Goal: Task Accomplishment & Management: Complete application form

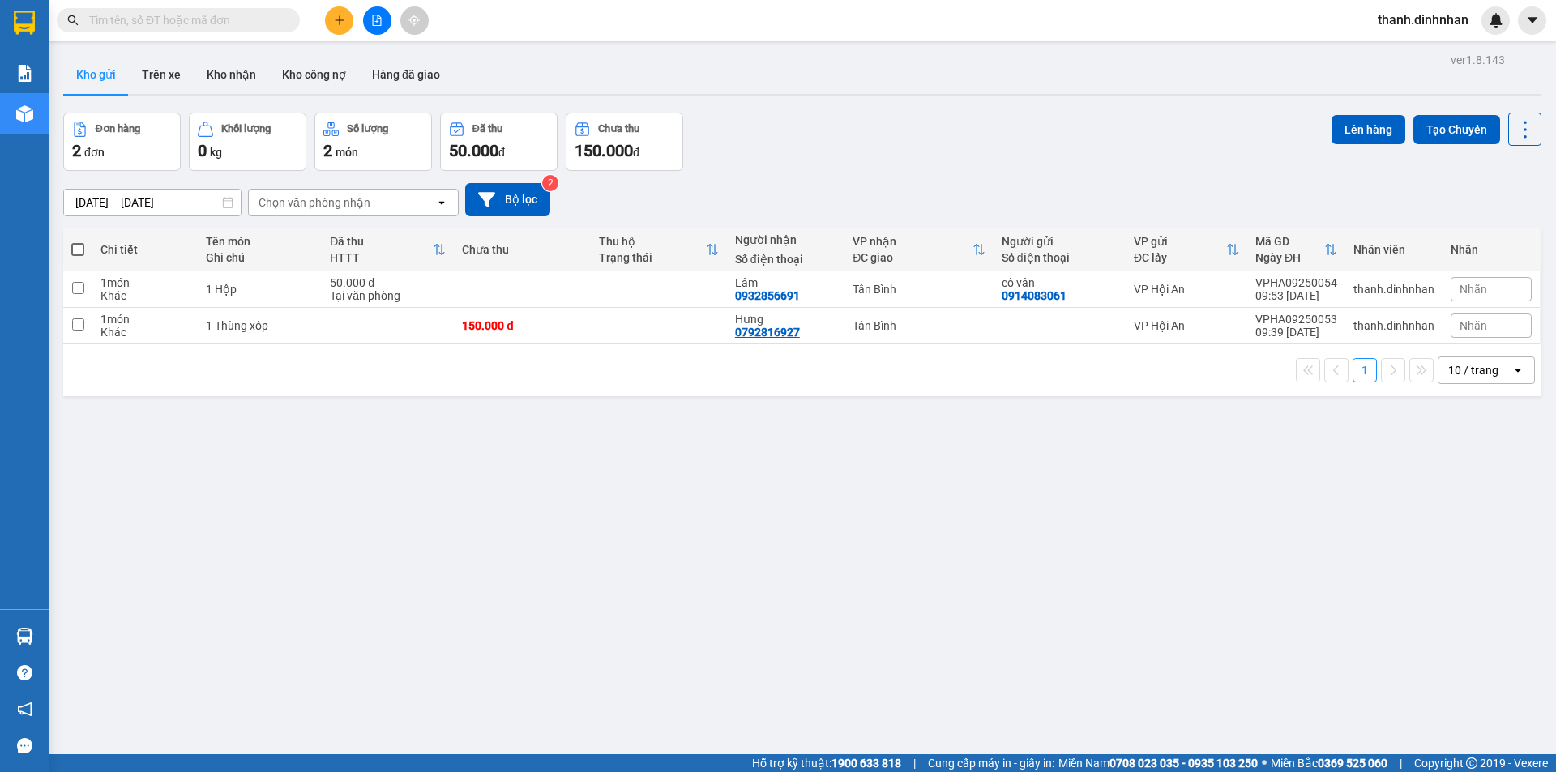
click at [81, 28] on span at bounding box center [178, 20] width 243 height 24
click at [104, 25] on input "text" at bounding box center [184, 20] width 191 height 18
click at [134, 12] on input "text" at bounding box center [184, 20] width 191 height 18
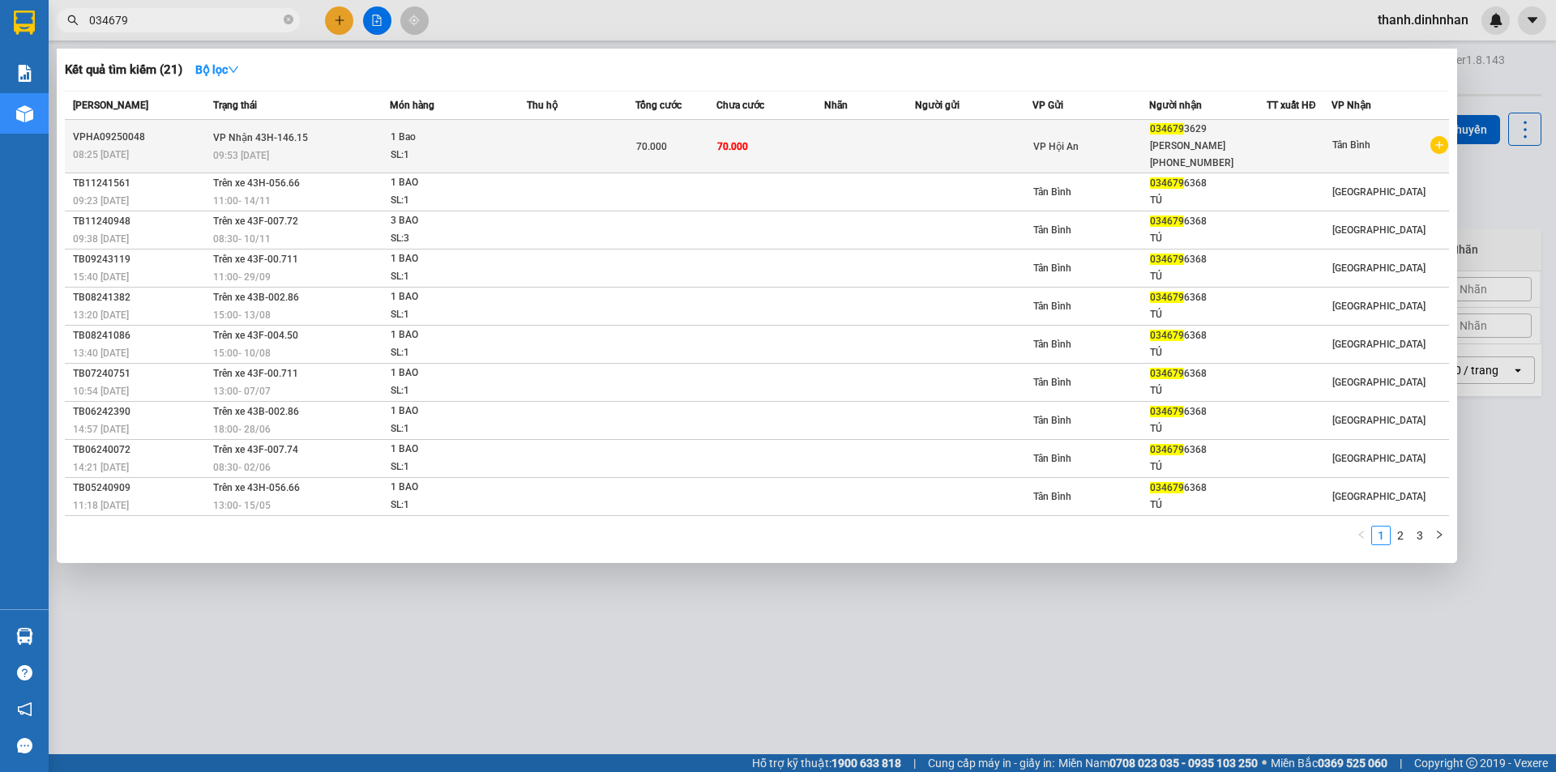
type input "034679"
click at [1112, 138] on div "VP Hội An" at bounding box center [1091, 147] width 116 height 18
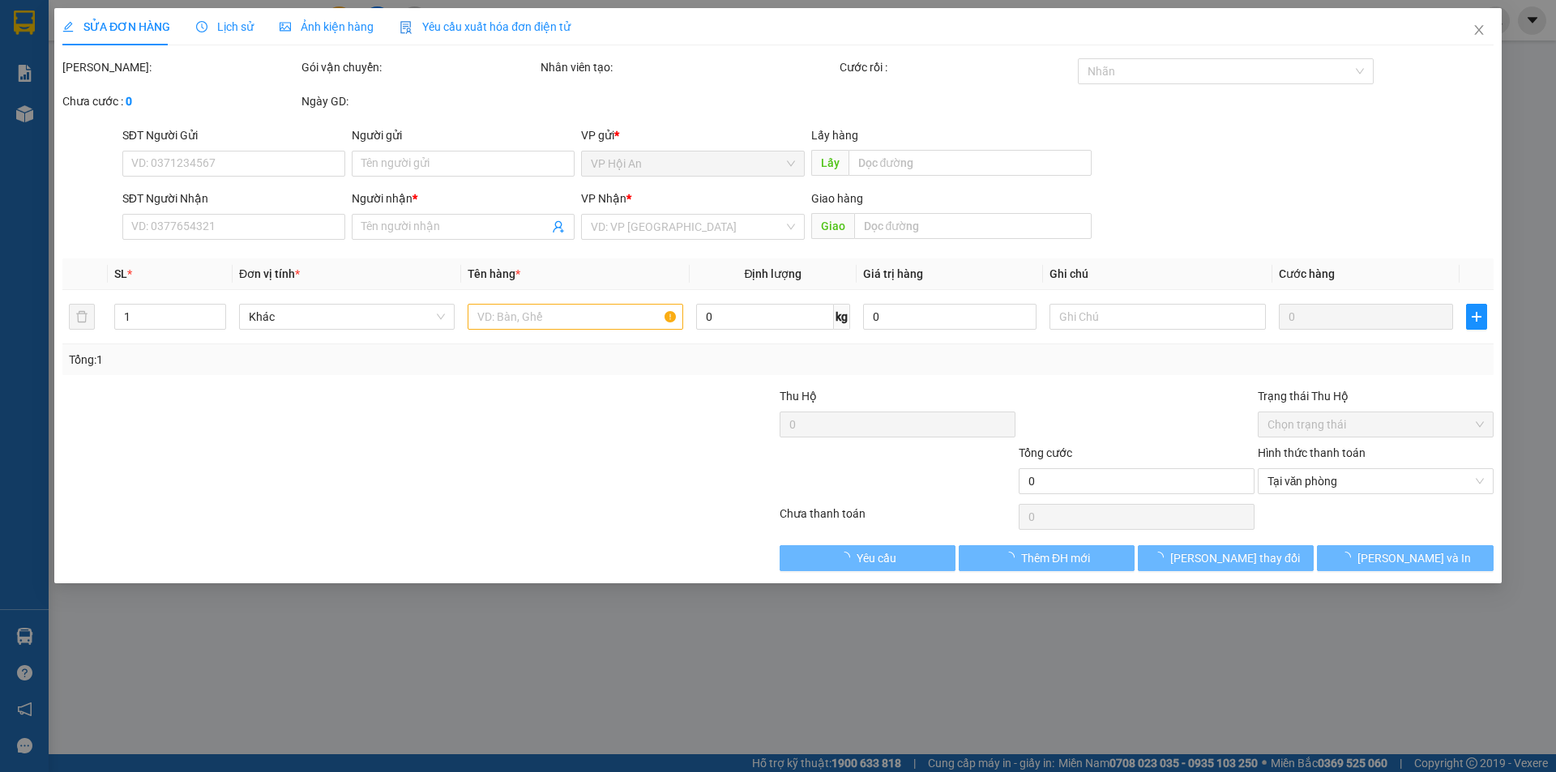
type input "0346793629"
type input "[PERSON_NAME] [PHONE_NUMBER]"
type input "70.000"
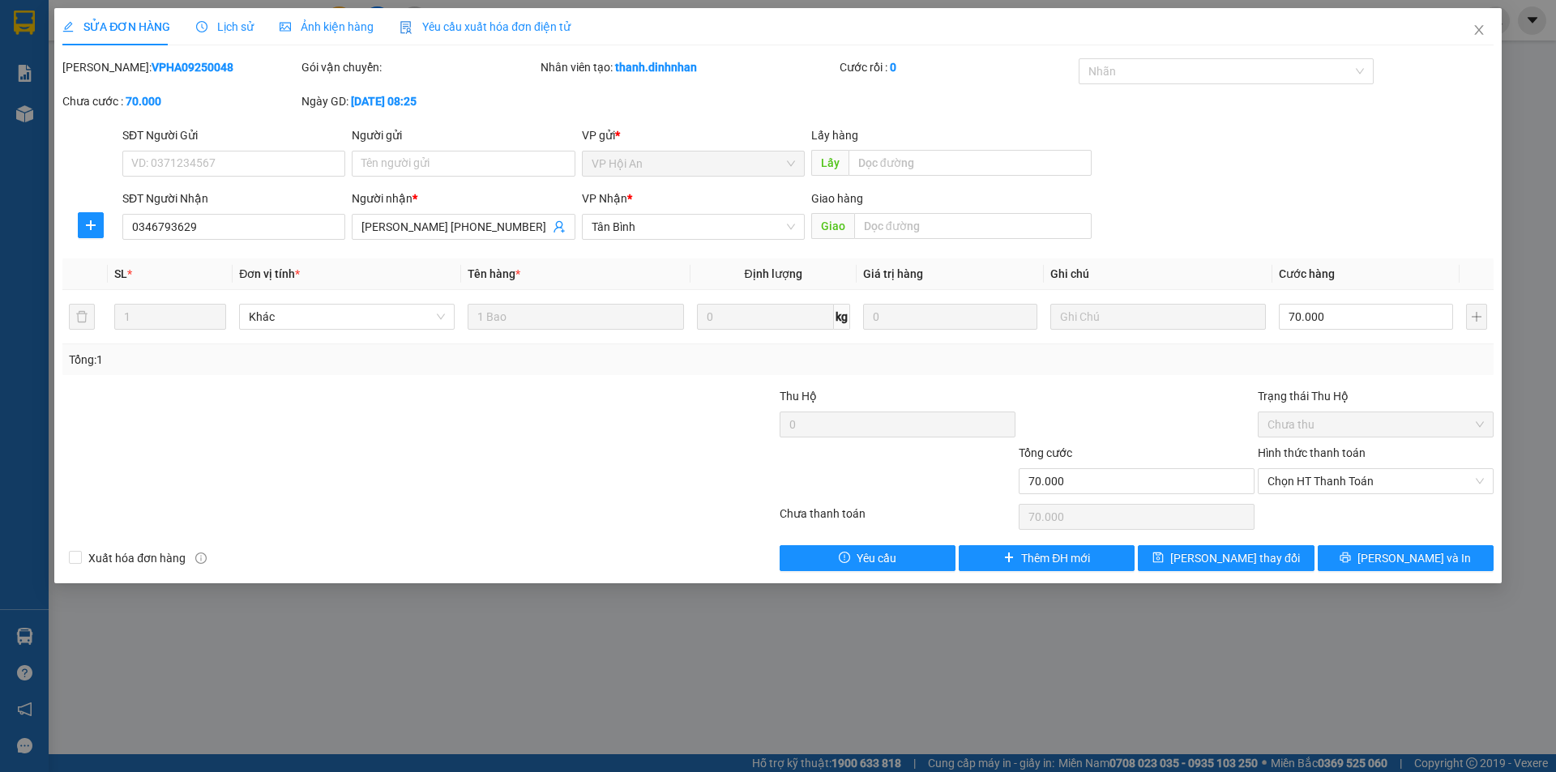
click at [244, 37] on div "Lịch sử" at bounding box center [225, 26] width 58 height 37
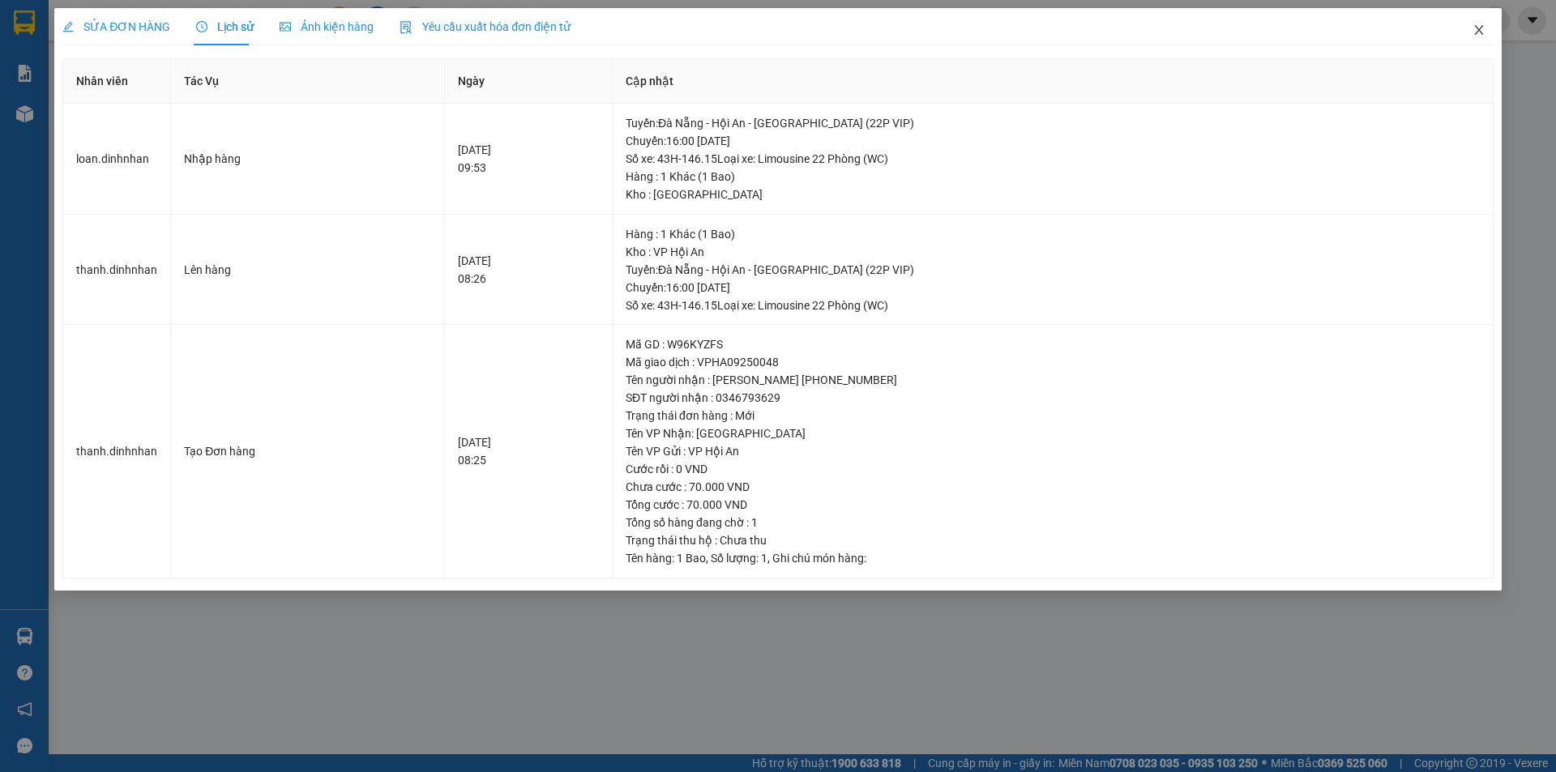
click at [1479, 28] on icon "close" at bounding box center [1478, 29] width 13 height 13
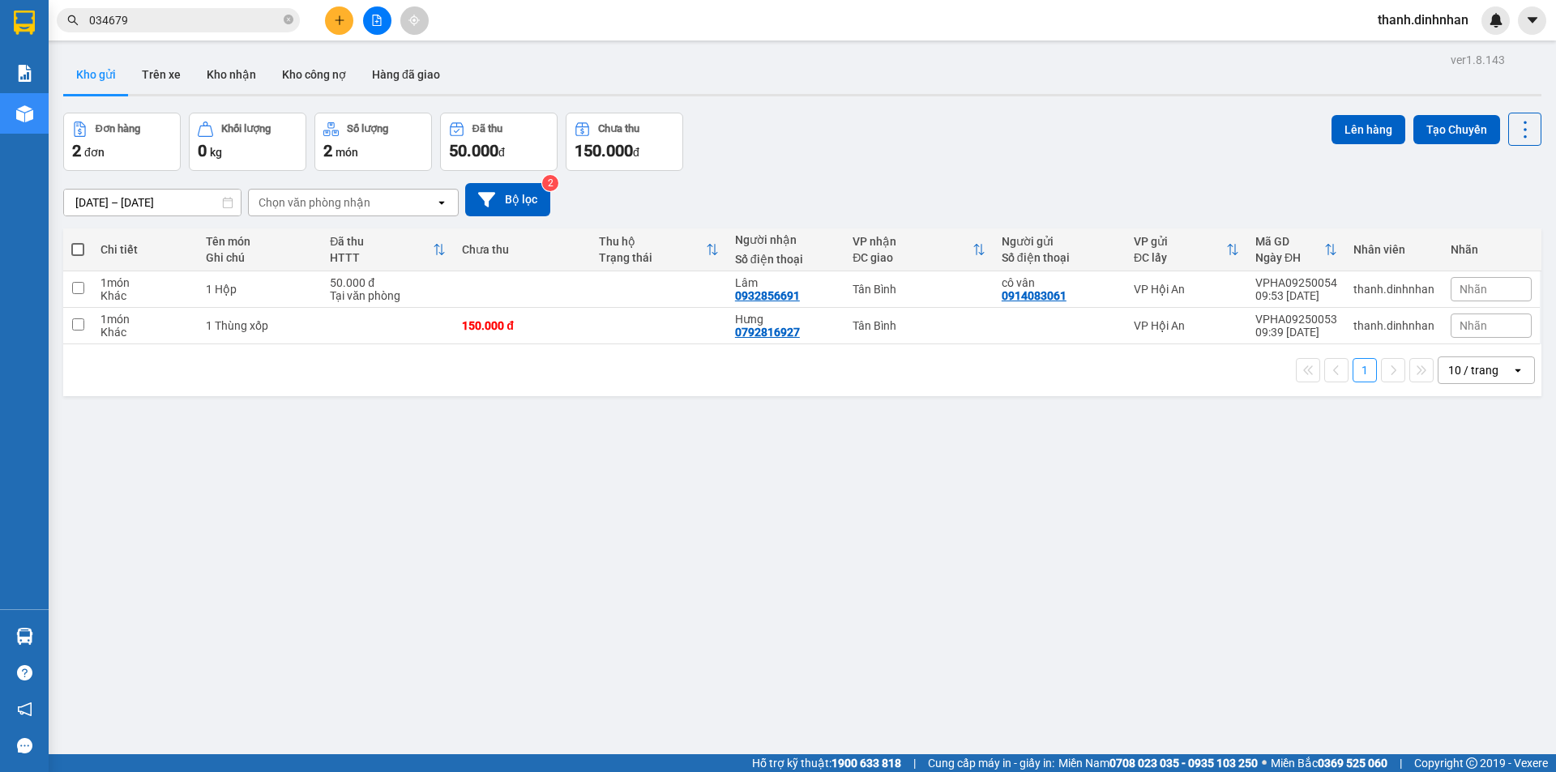
click at [178, 18] on input "034679" at bounding box center [184, 20] width 191 height 18
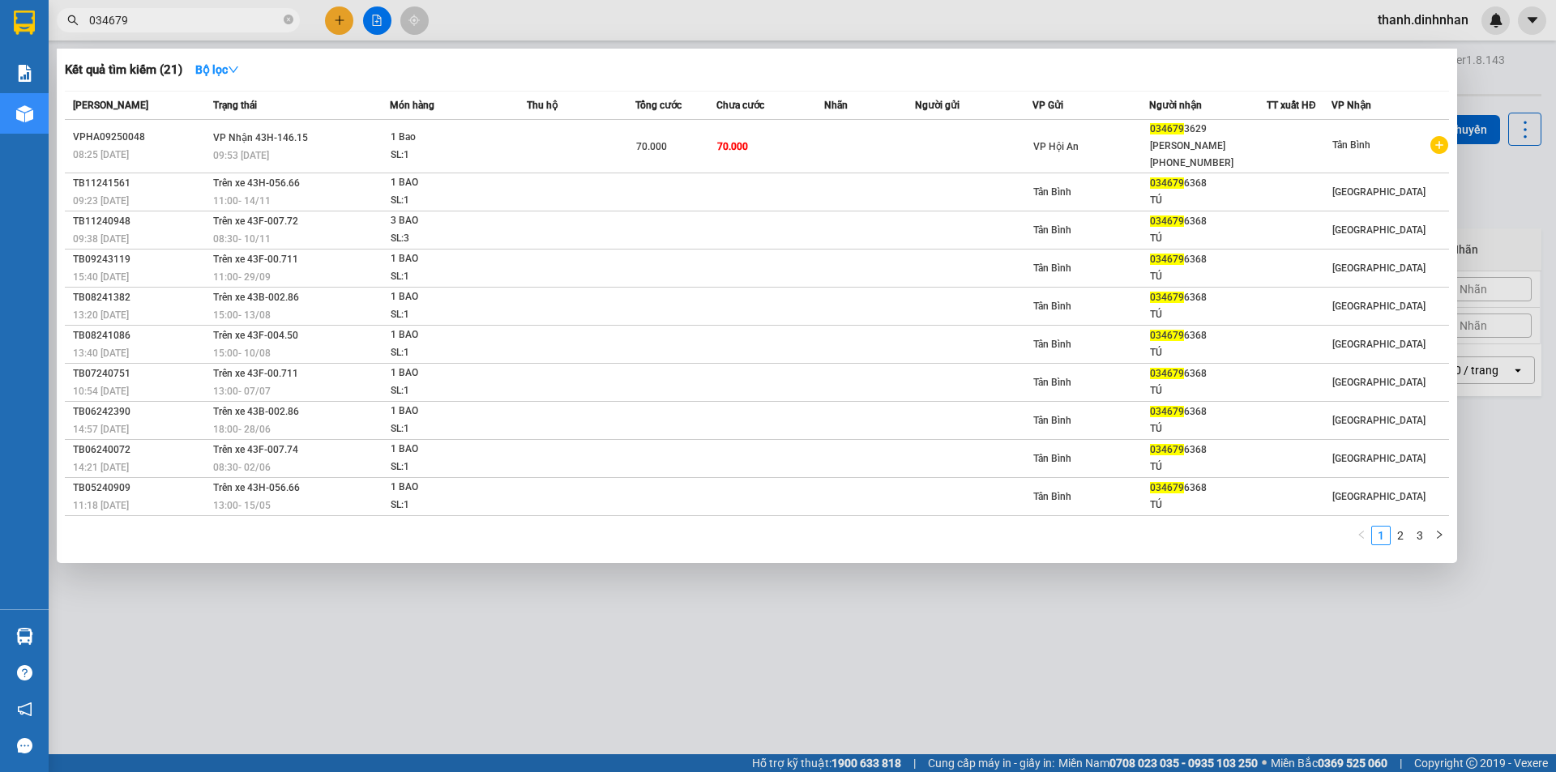
drag, startPoint x: 292, startPoint y: 19, endPoint x: 220, endPoint y: 36, distance: 74.1
click at [288, 20] on icon "close-circle" at bounding box center [289, 20] width 10 height 10
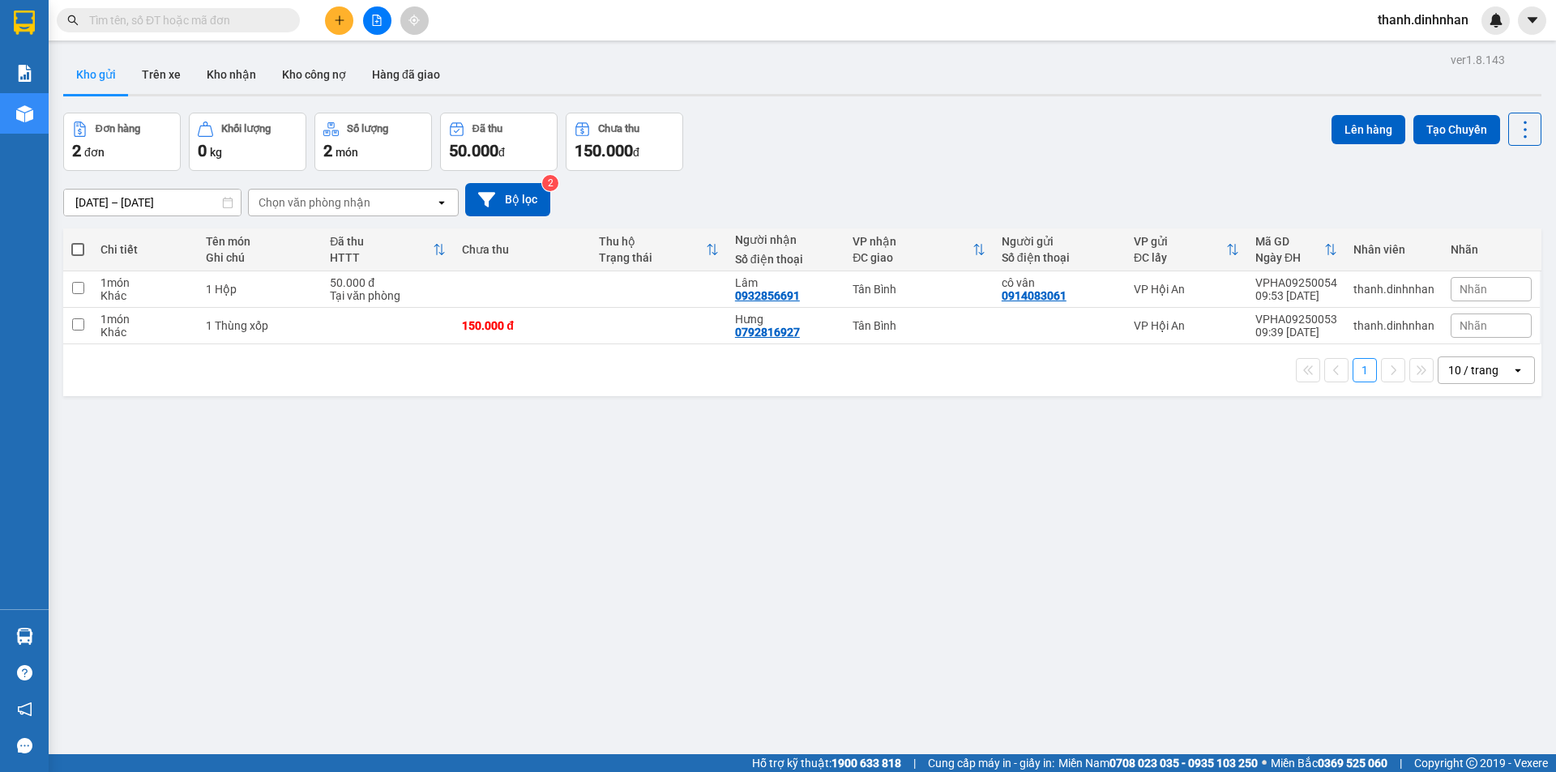
click at [143, 22] on input "text" at bounding box center [184, 20] width 191 height 18
click at [111, 19] on input "text" at bounding box center [184, 20] width 191 height 18
click at [121, 28] on input "text" at bounding box center [184, 20] width 191 height 18
click at [100, 25] on input "text" at bounding box center [184, 20] width 191 height 18
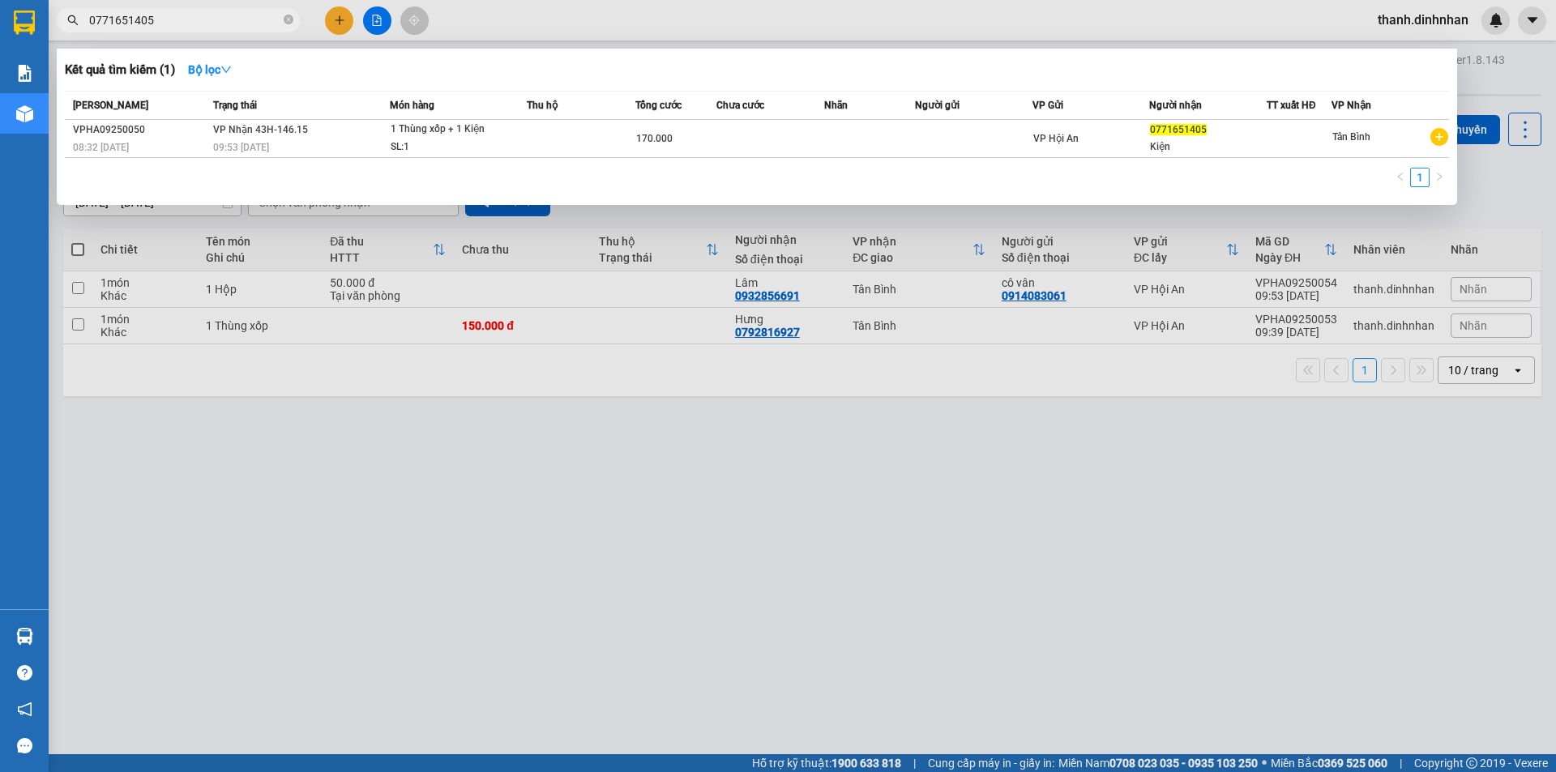
type input "0771651405"
drag, startPoint x: 915, startPoint y: 544, endPoint x: 940, endPoint y: 514, distance: 39.7
click at [913, 544] on div at bounding box center [778, 386] width 1556 height 772
click at [284, 18] on icon "close-circle" at bounding box center [289, 20] width 10 height 10
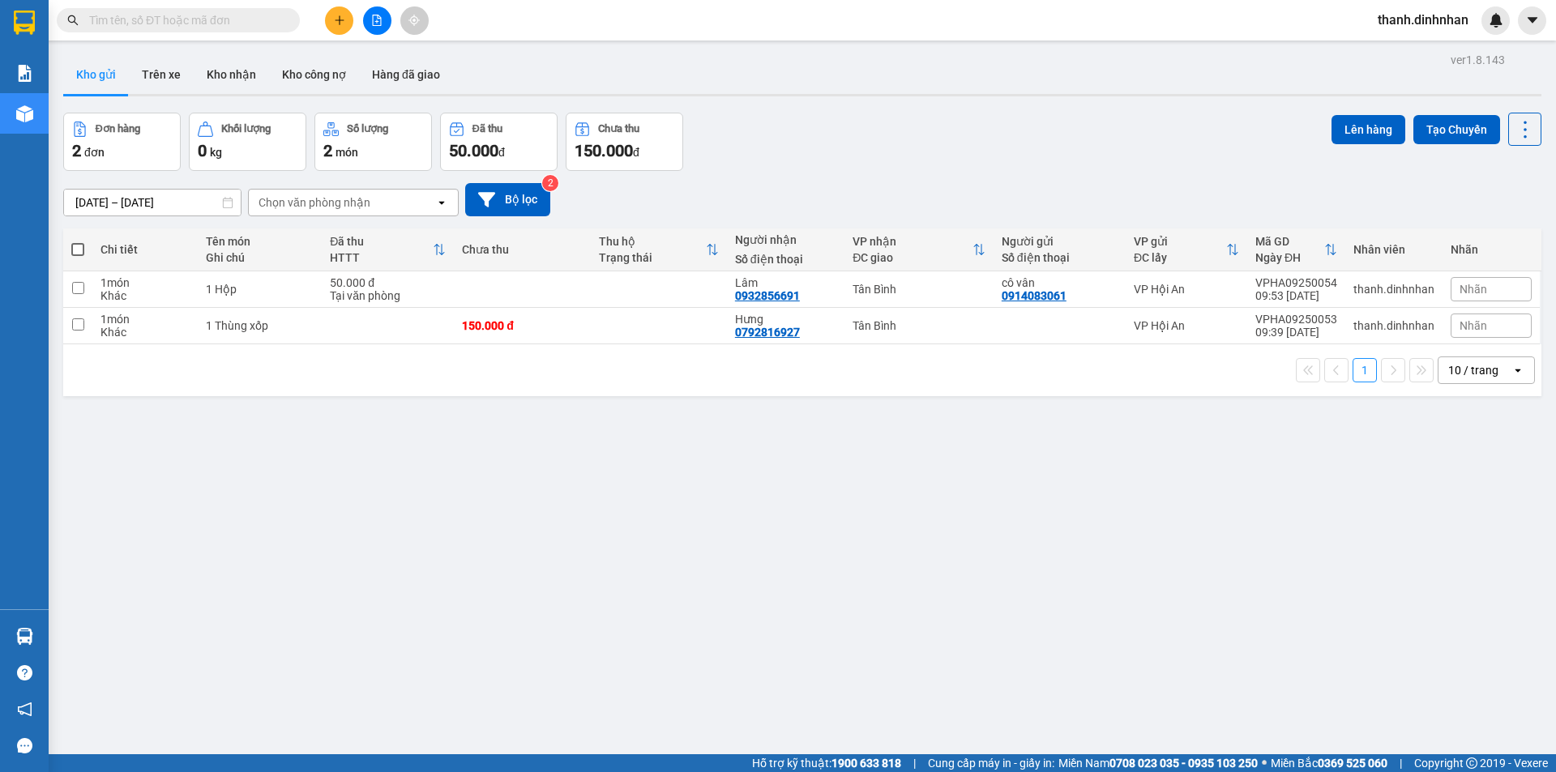
click at [621, 541] on div "ver 1.8.143 Kho gửi Trên xe Kho nhận Kho công nợ Hàng đã giao Đơn hàng 2 đơn Kh…" at bounding box center [802, 435] width 1491 height 772
click at [160, 86] on button "Trên xe" at bounding box center [161, 74] width 65 height 39
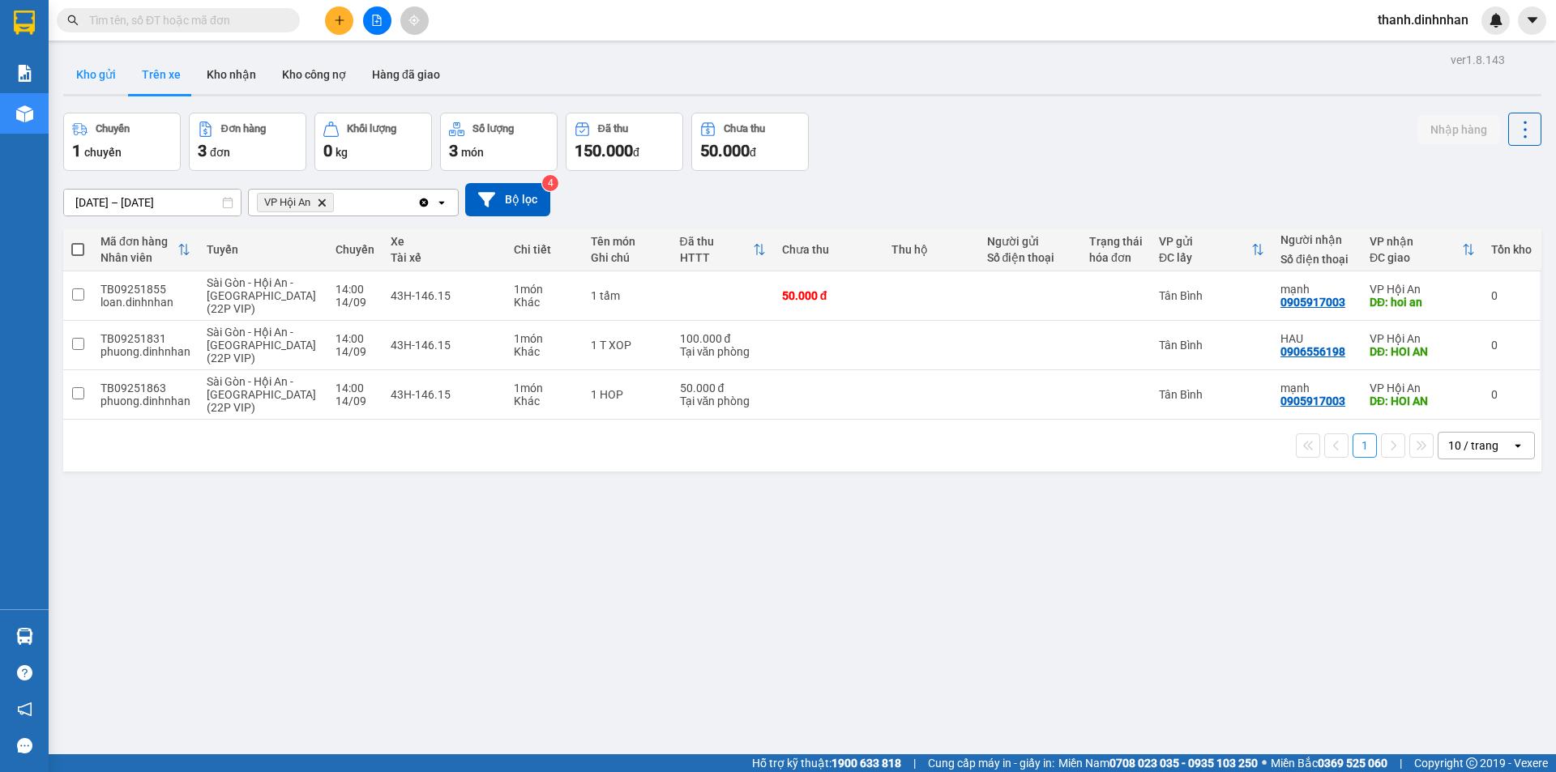
click at [102, 69] on button "Kho gửi" at bounding box center [96, 74] width 66 height 39
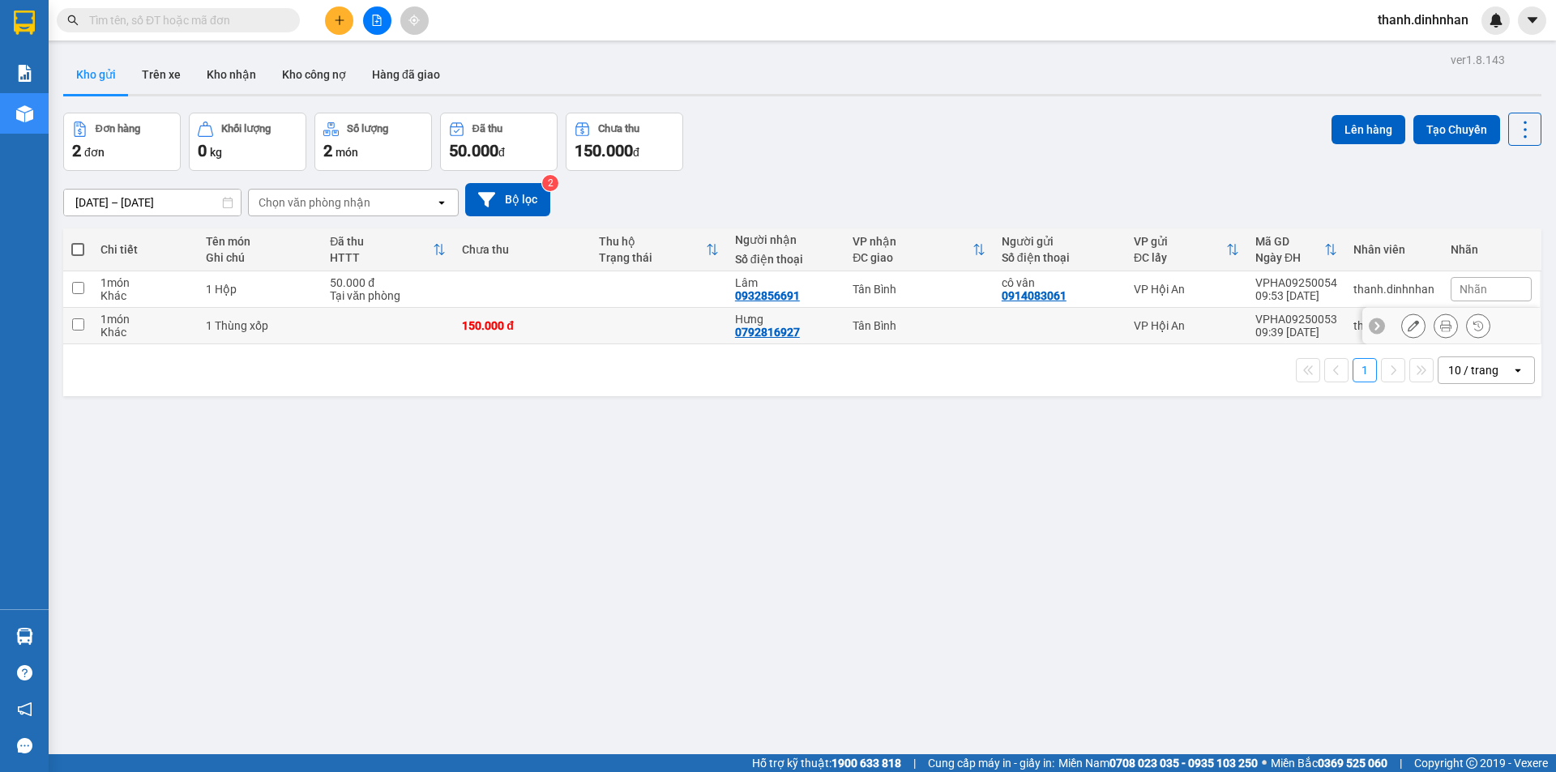
click at [749, 335] on div "0792816927" at bounding box center [767, 332] width 65 height 13
copy div "0792816927"
click at [233, 88] on button "Kho nhận" at bounding box center [231, 74] width 75 height 39
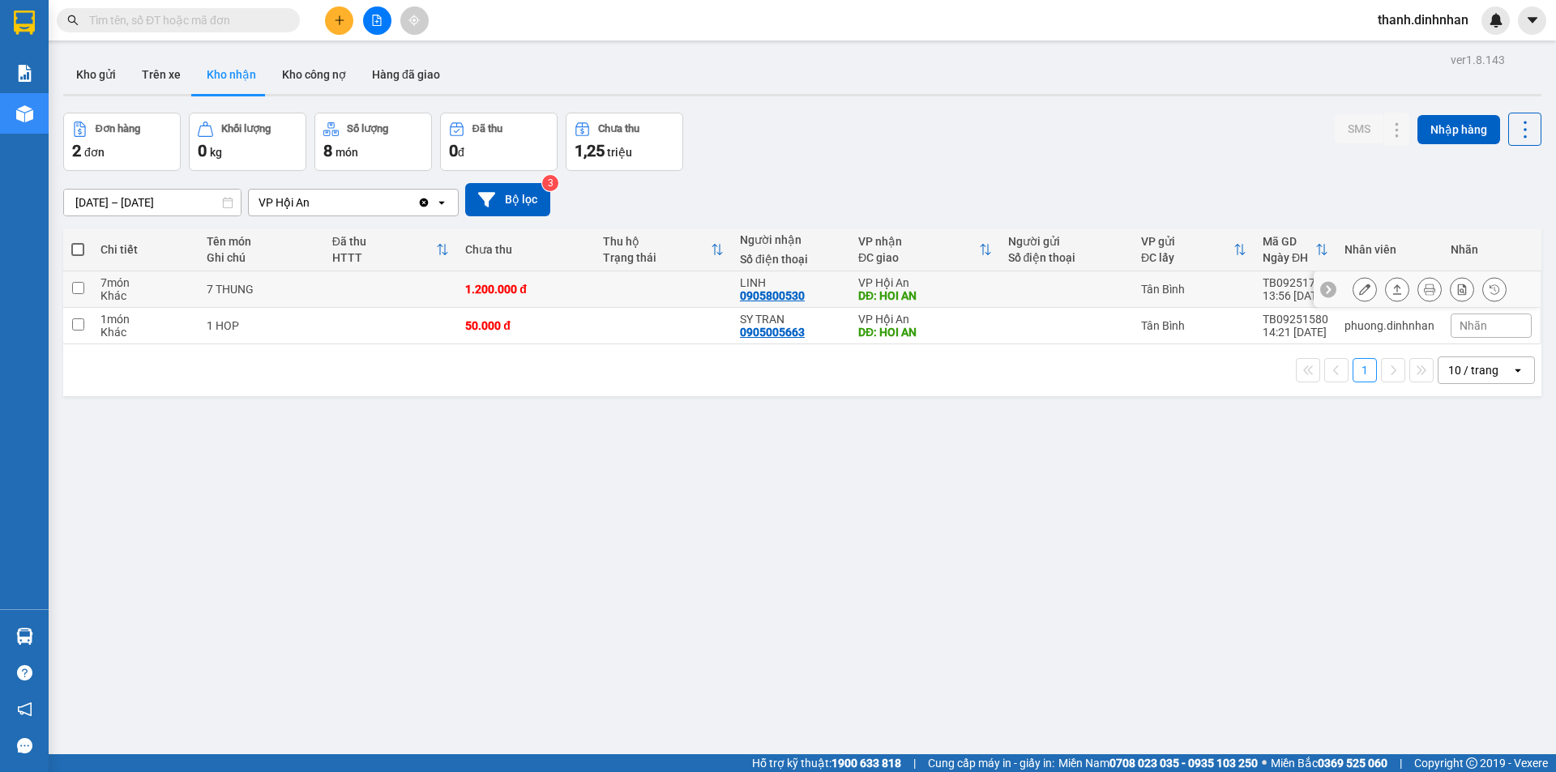
click at [751, 297] on div "0905800530" at bounding box center [772, 295] width 65 height 13
copy div "0905800530"
click at [753, 335] on div "0905005663" at bounding box center [772, 332] width 65 height 13
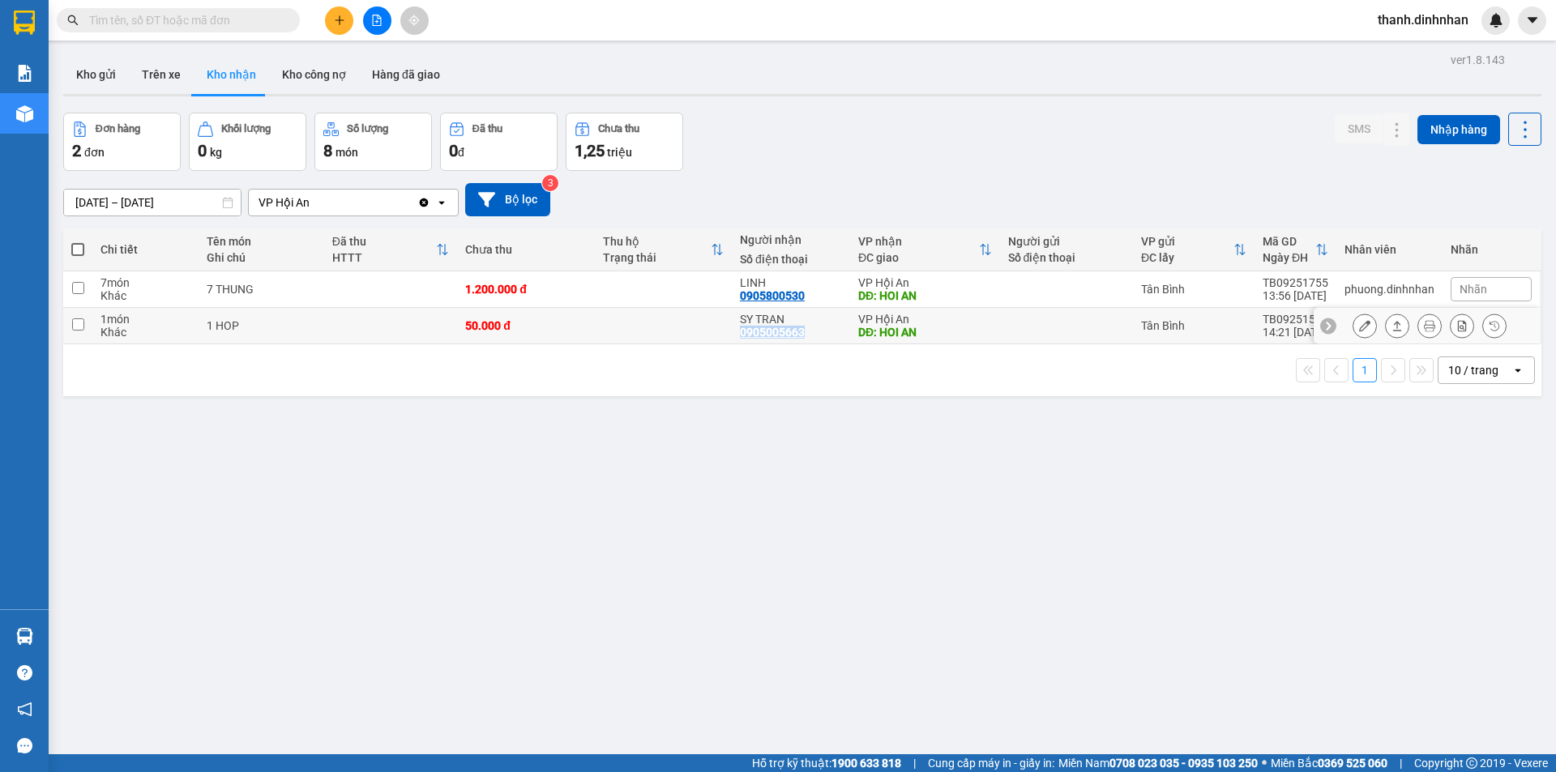
copy div "0905005663"
click at [367, 69] on button "Hàng đã giao" at bounding box center [406, 74] width 94 height 39
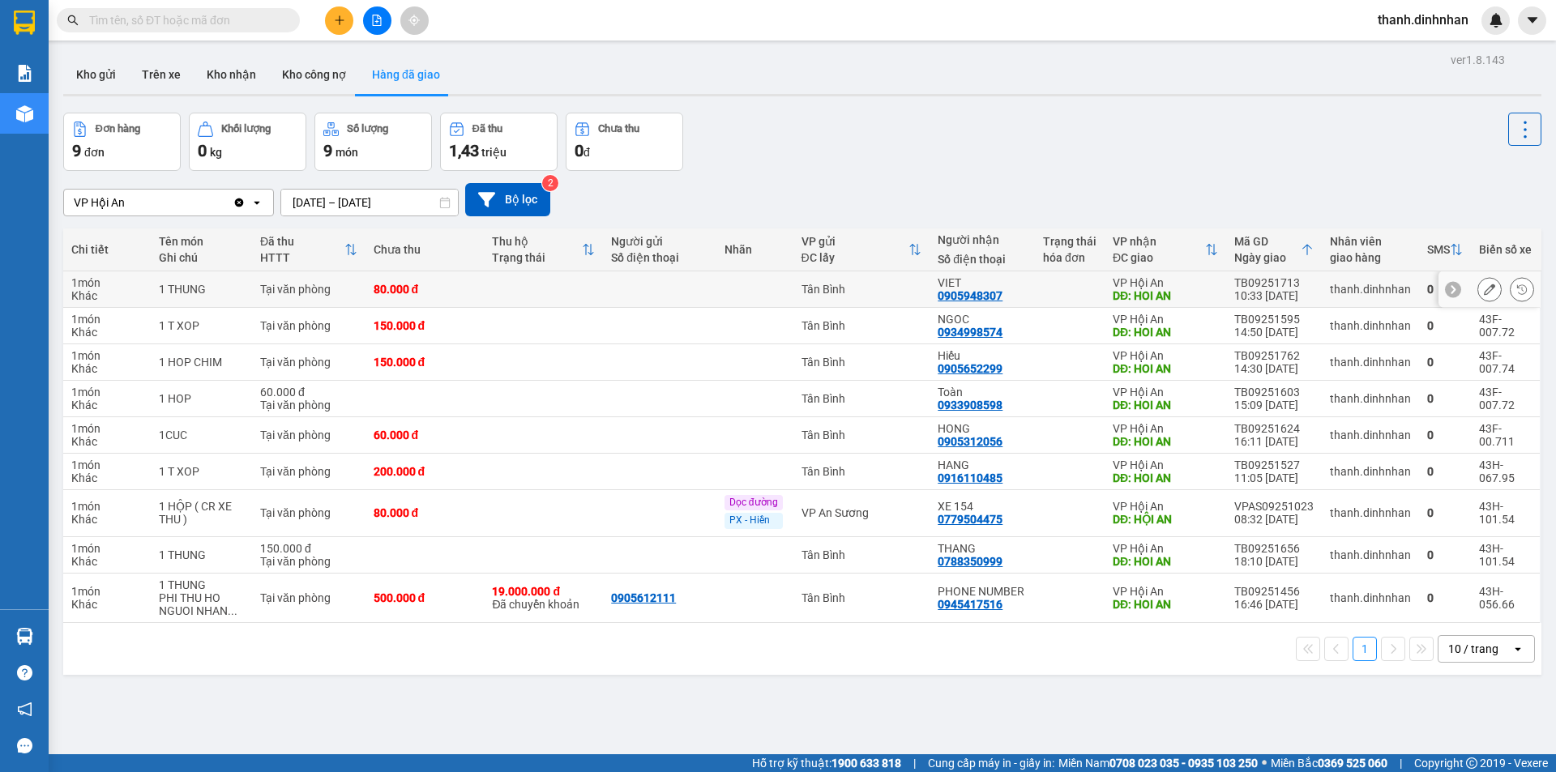
click at [975, 299] on div "0905948307" at bounding box center [969, 295] width 65 height 13
copy div "0905948307"
click at [969, 372] on div "0905652299" at bounding box center [969, 368] width 65 height 13
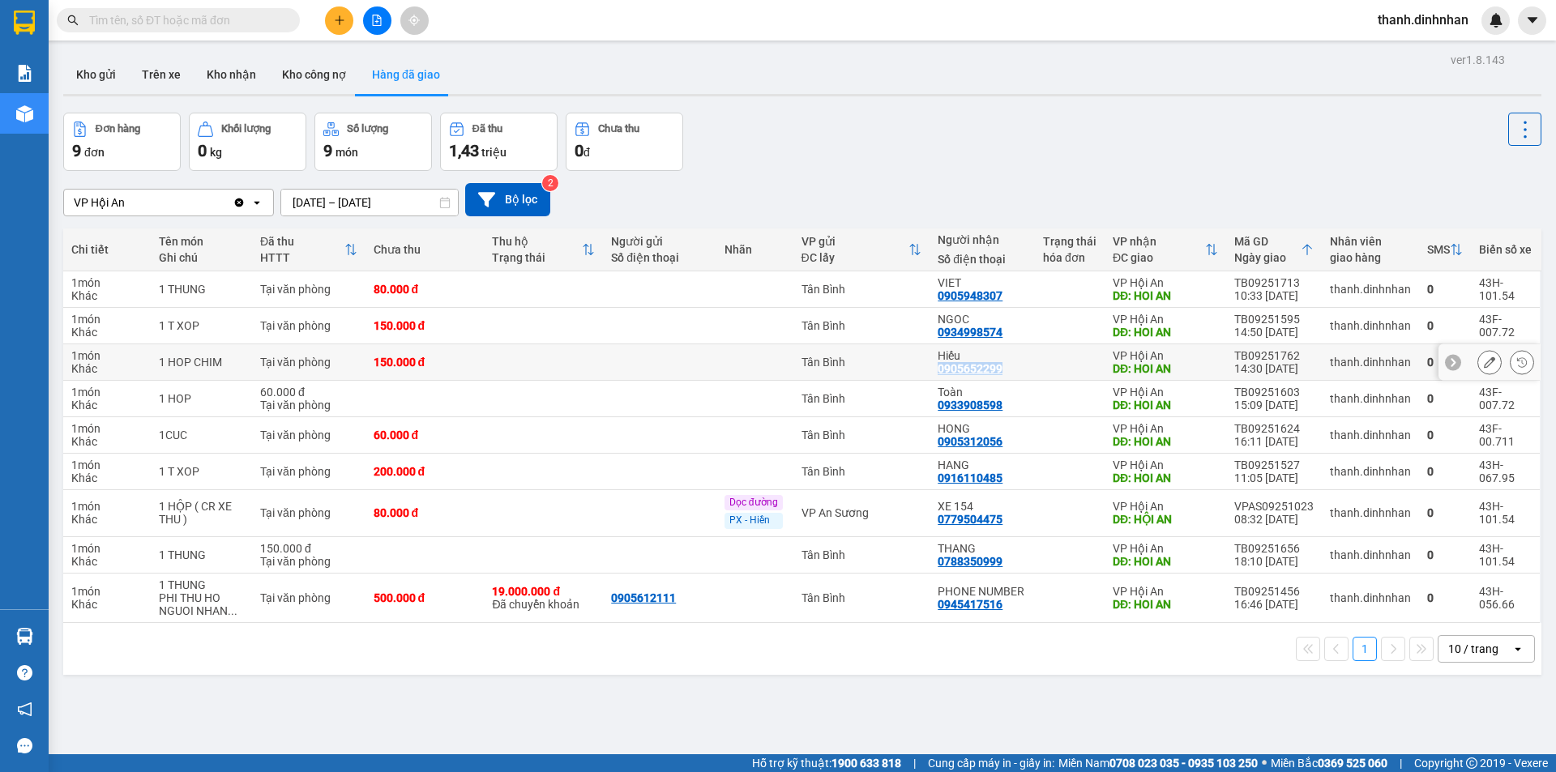
copy div "0905652299"
click at [954, 409] on div "0933908598" at bounding box center [969, 405] width 65 height 13
click at [973, 440] on div "0905312056" at bounding box center [969, 441] width 65 height 13
click at [972, 480] on div "0916110485" at bounding box center [969, 478] width 65 height 13
click at [983, 519] on div "0779504475" at bounding box center [969, 519] width 65 height 13
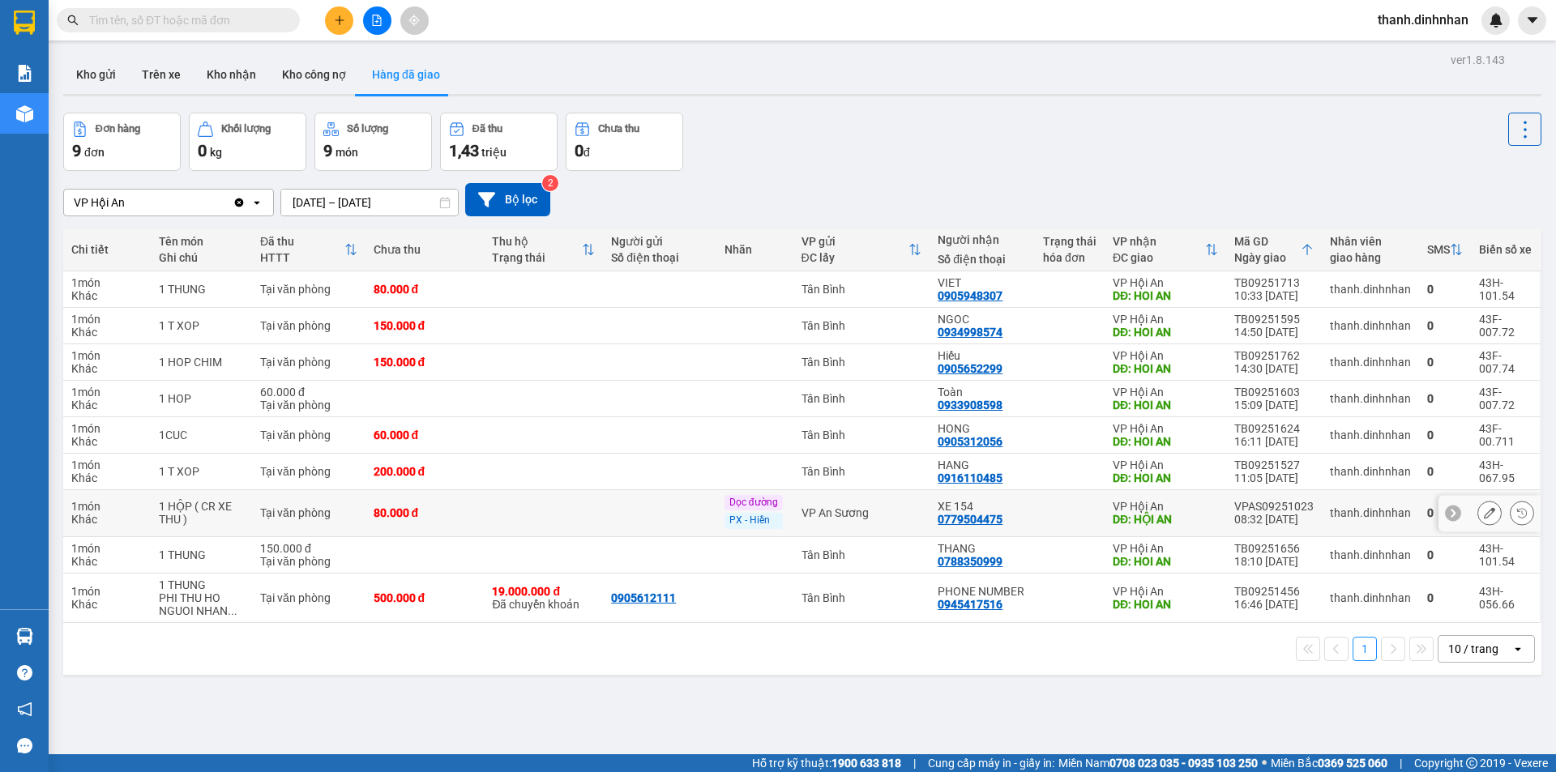
click at [983, 519] on div "0779504475" at bounding box center [969, 519] width 65 height 13
copy div "0779504475"
click at [980, 566] on div "0788350999" at bounding box center [969, 561] width 65 height 13
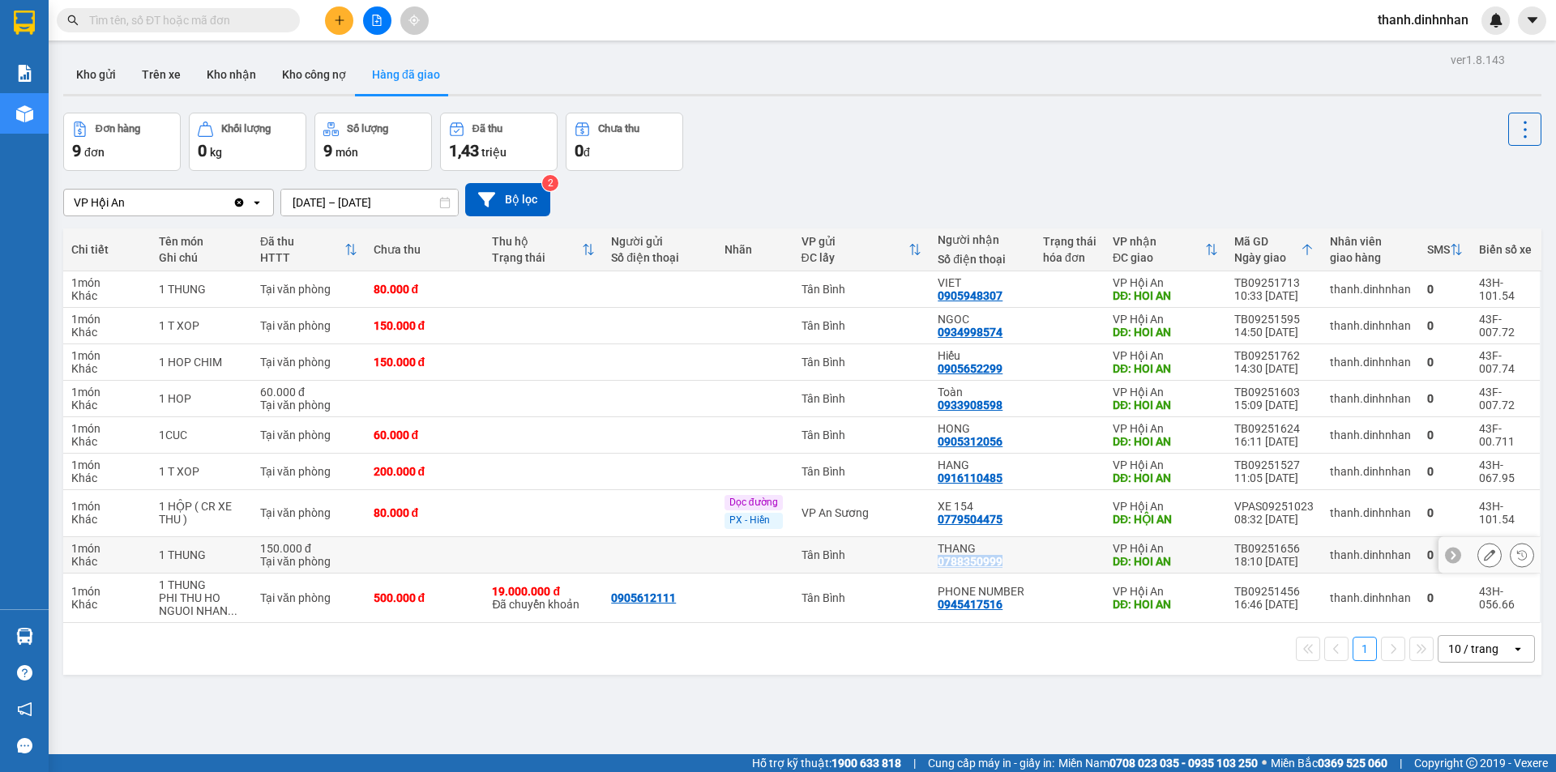
click at [980, 566] on div "0788350999" at bounding box center [969, 561] width 65 height 13
copy div "0788350999"
click at [636, 666] on div "1 10 / trang open" at bounding box center [802, 649] width 1478 height 52
click at [583, 240] on div "Thu hộ Trạng thái" at bounding box center [543, 249] width 103 height 32
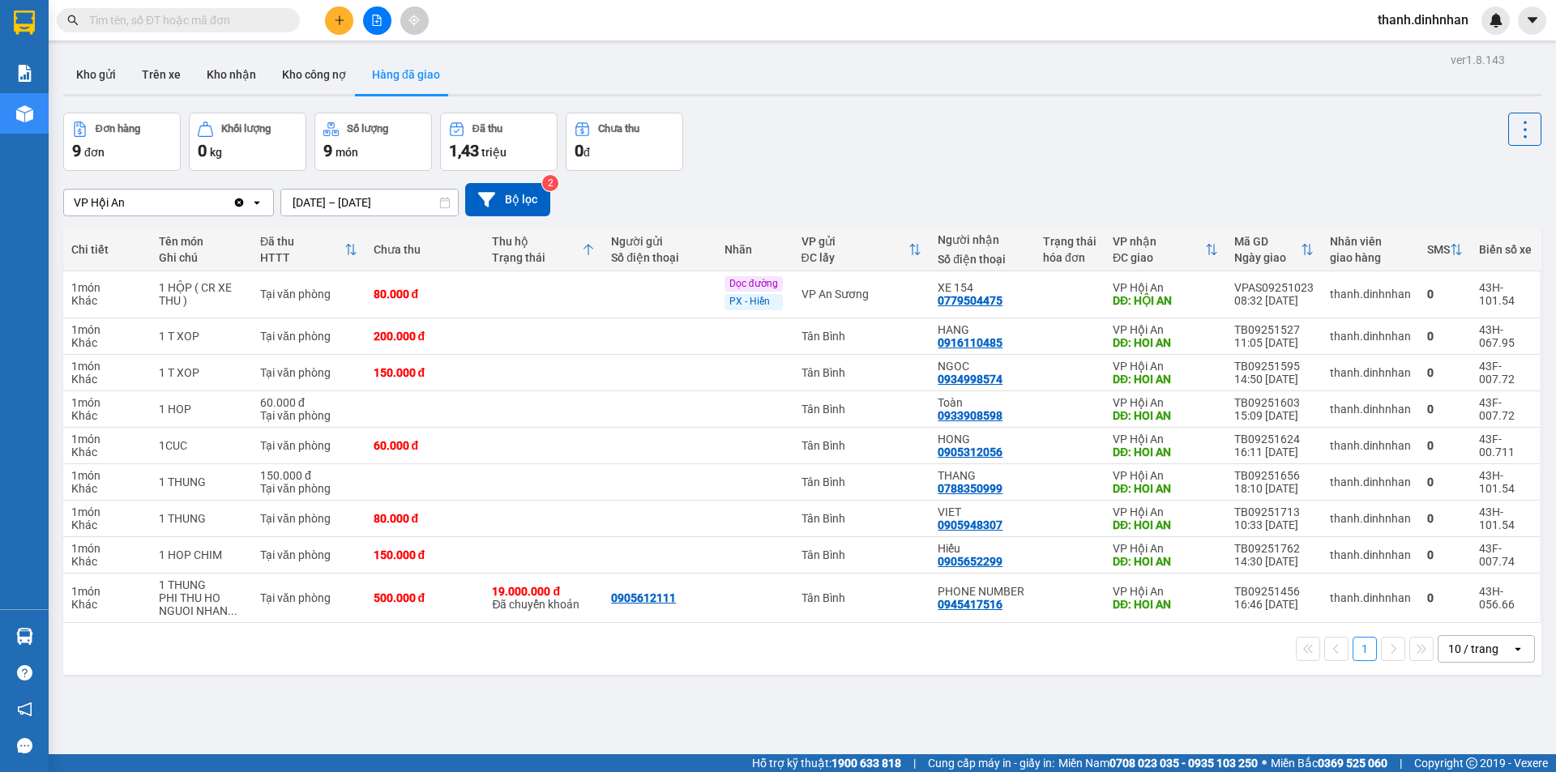
click at [1213, 255] on icon at bounding box center [1211, 249] width 13 height 13
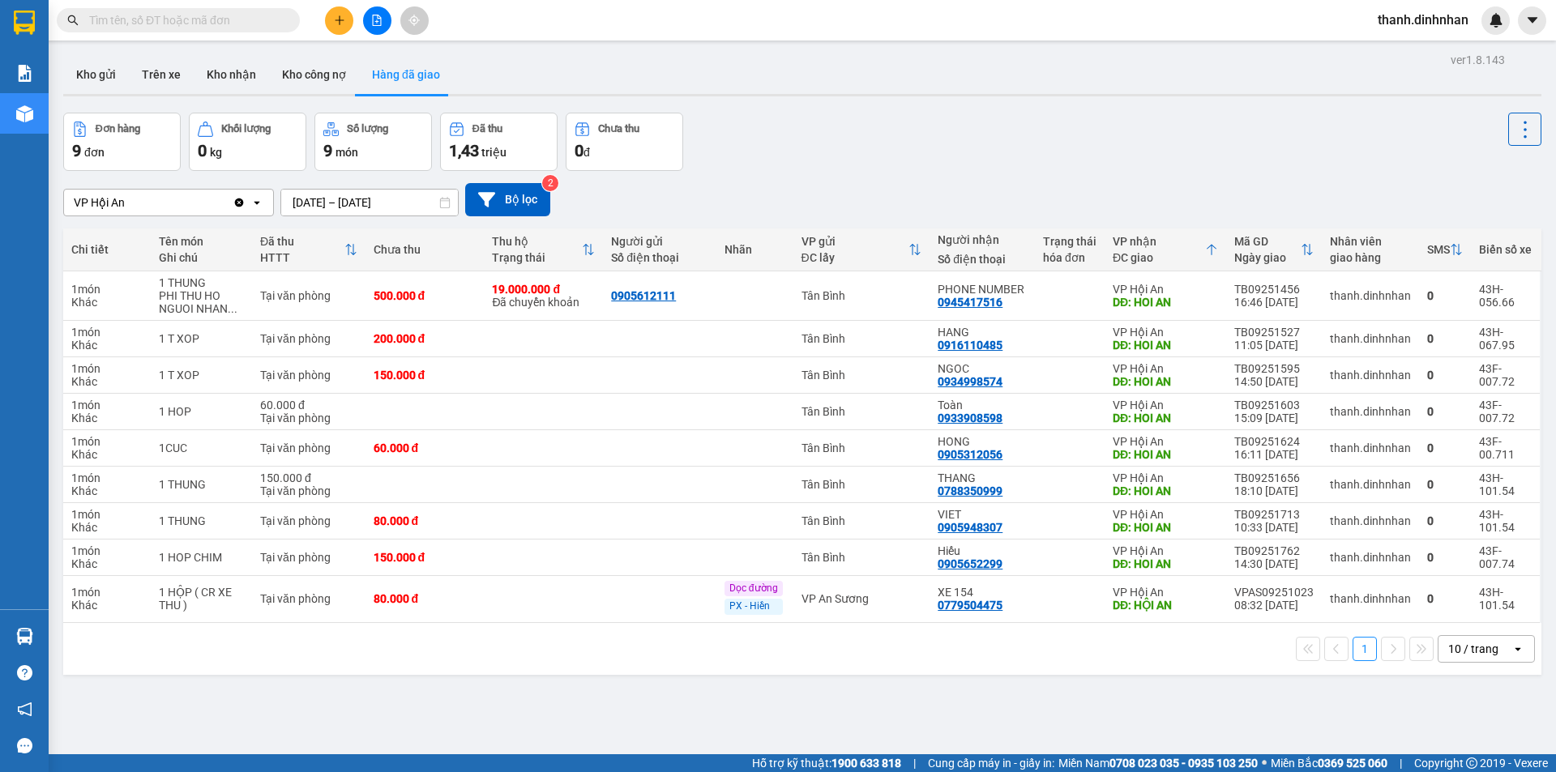
click at [1213, 255] on div at bounding box center [1211, 249] width 13 height 14
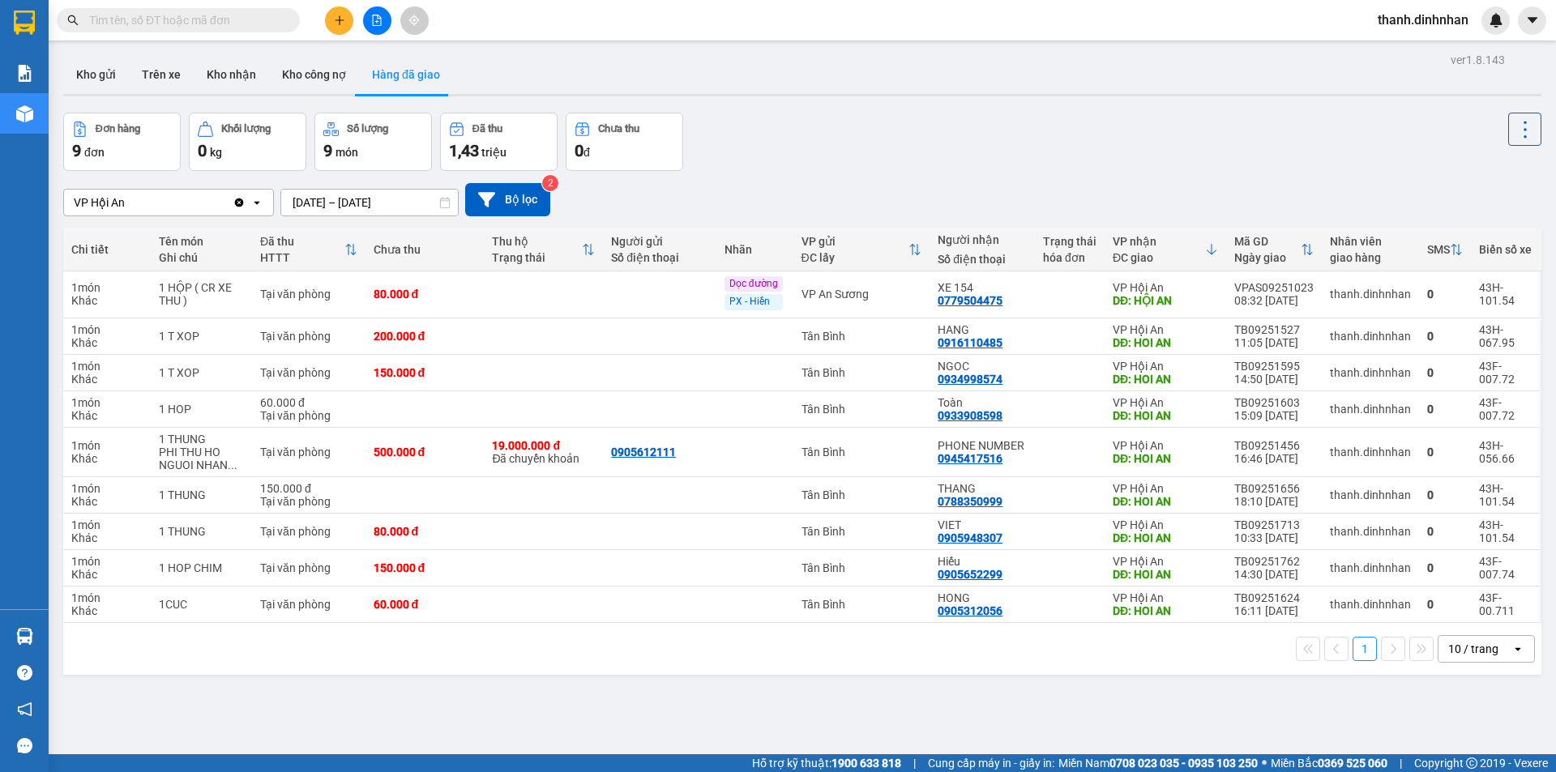
click at [1212, 245] on icon at bounding box center [1211, 249] width 13 height 13
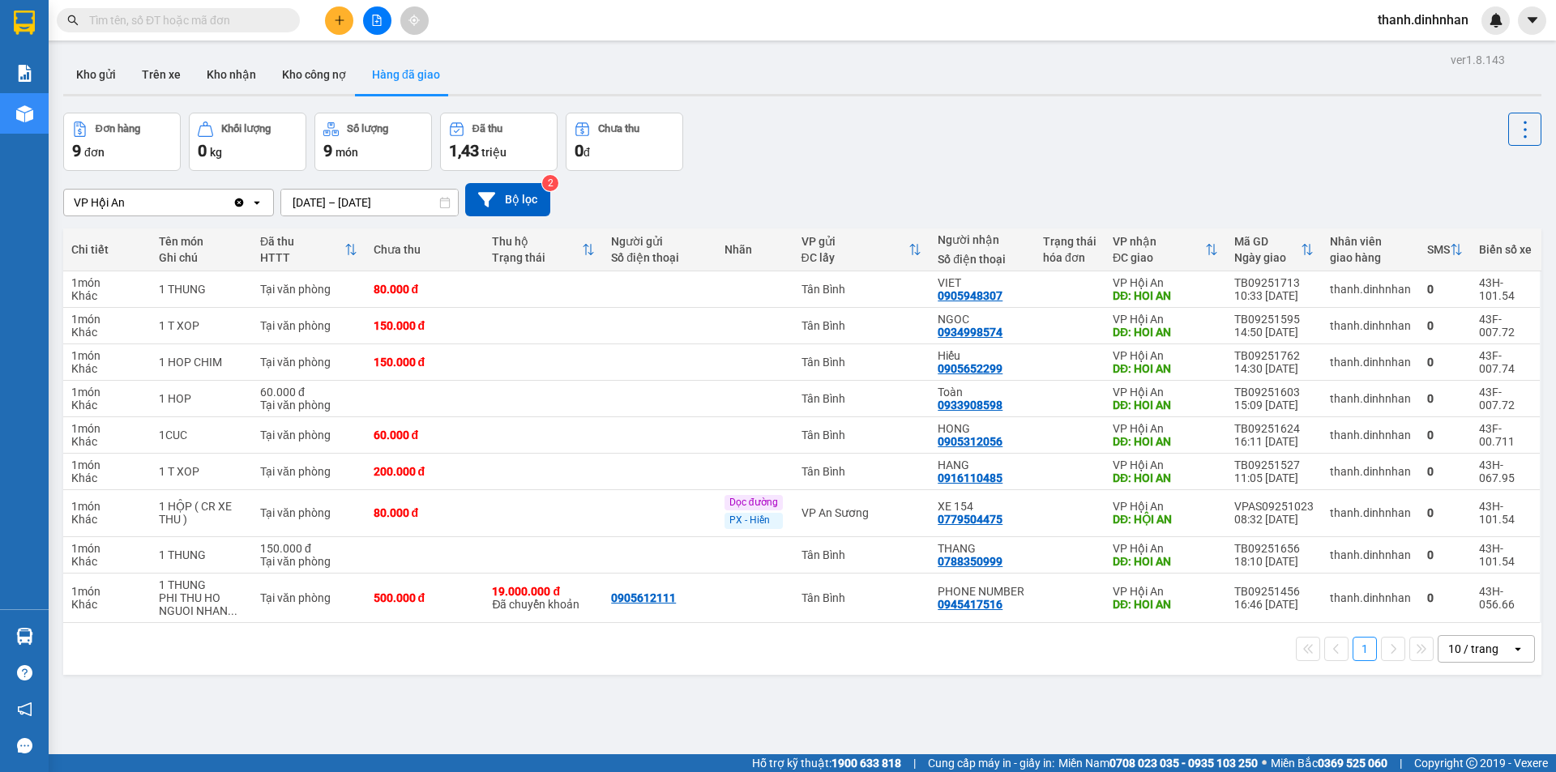
click at [1207, 254] on icon at bounding box center [1211, 249] width 11 height 11
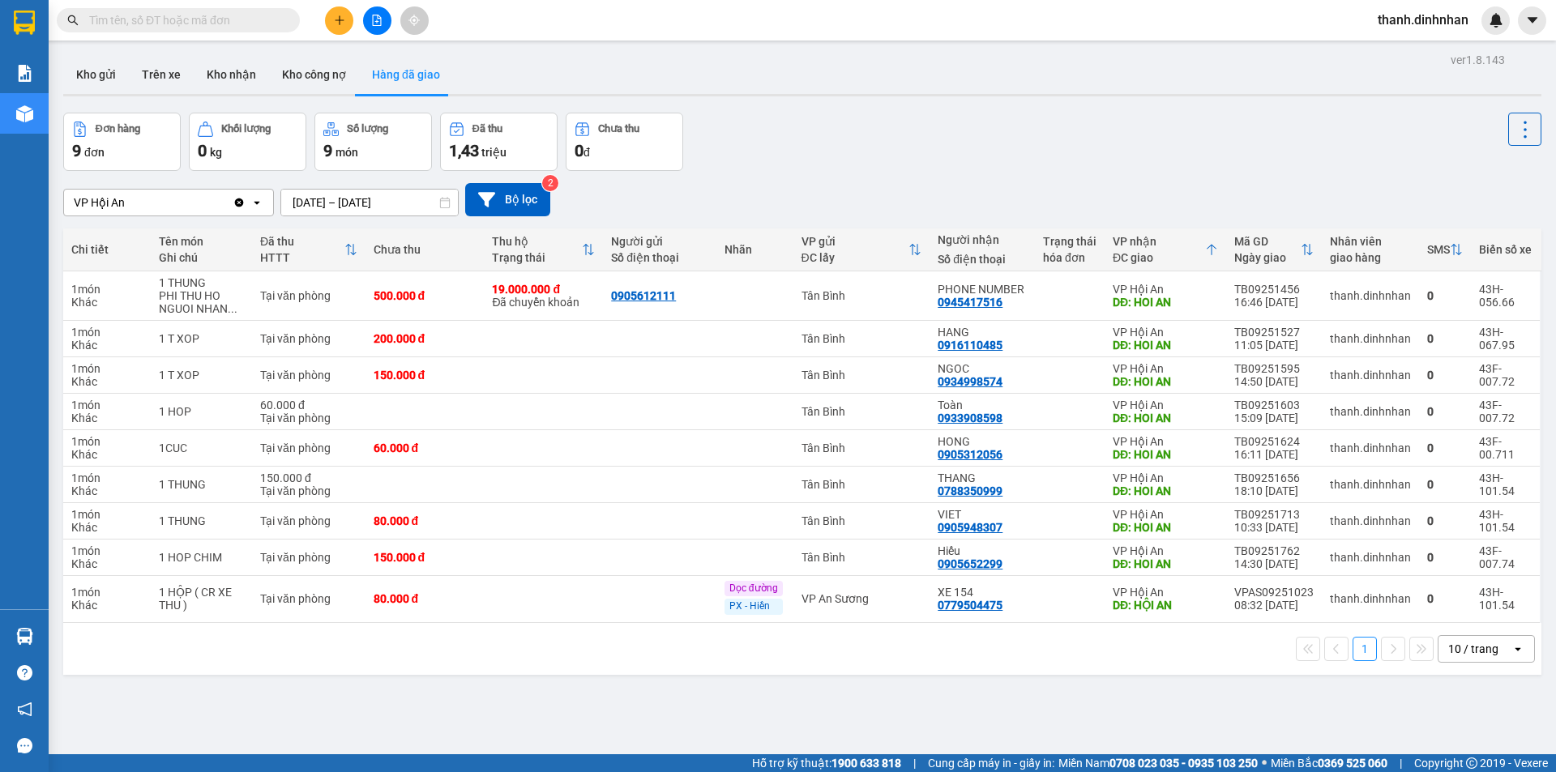
click at [583, 708] on div "ver 1.8.143 Kho gửi Trên xe Kho nhận Kho công nợ Hàng đã giao Đơn hàng 9 đơn Kh…" at bounding box center [802, 435] width 1491 height 772
click at [88, 69] on button "Kho gửi" at bounding box center [96, 74] width 66 height 39
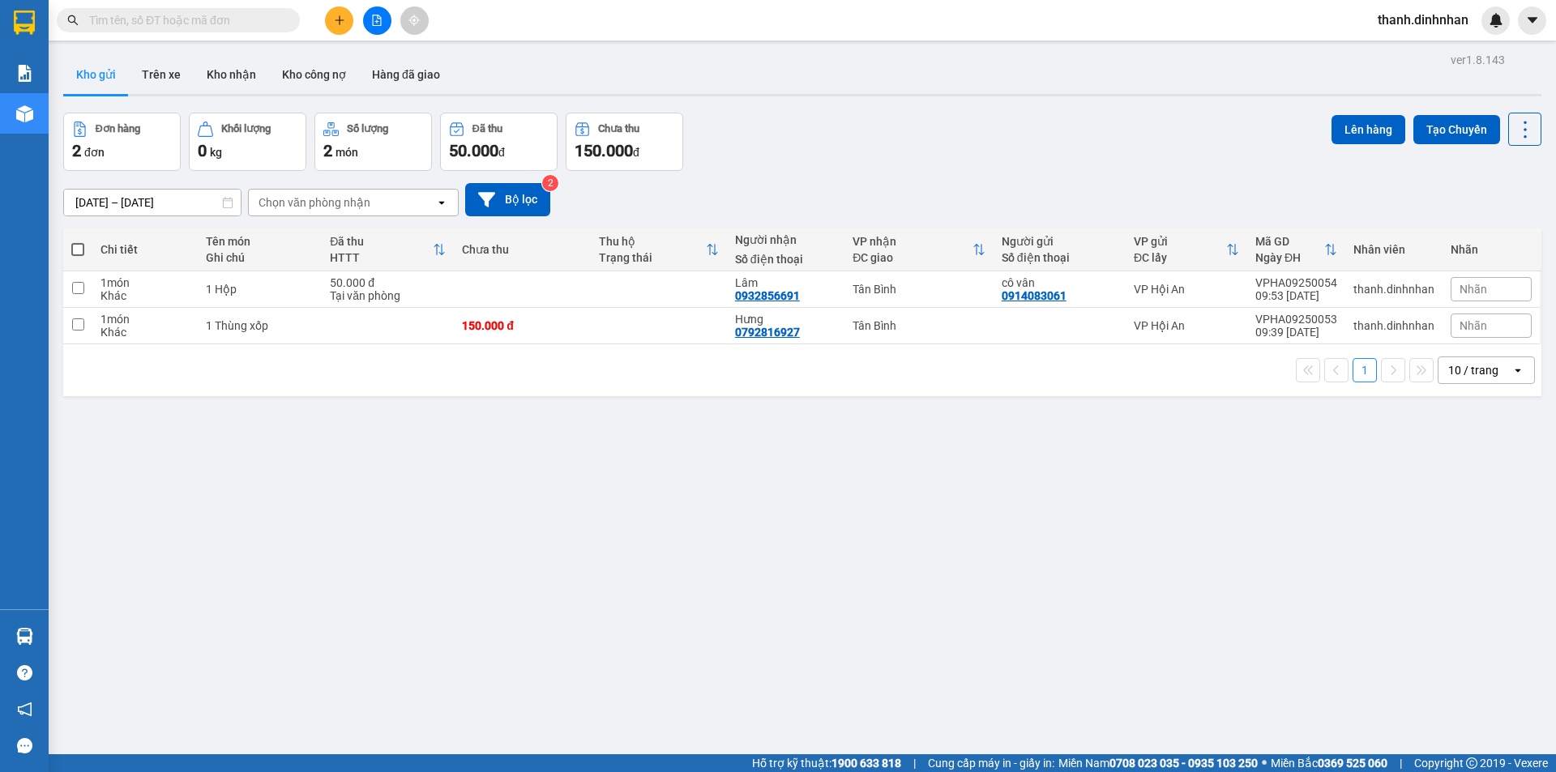
click at [336, 23] on icon "plus" at bounding box center [339, 20] width 11 height 11
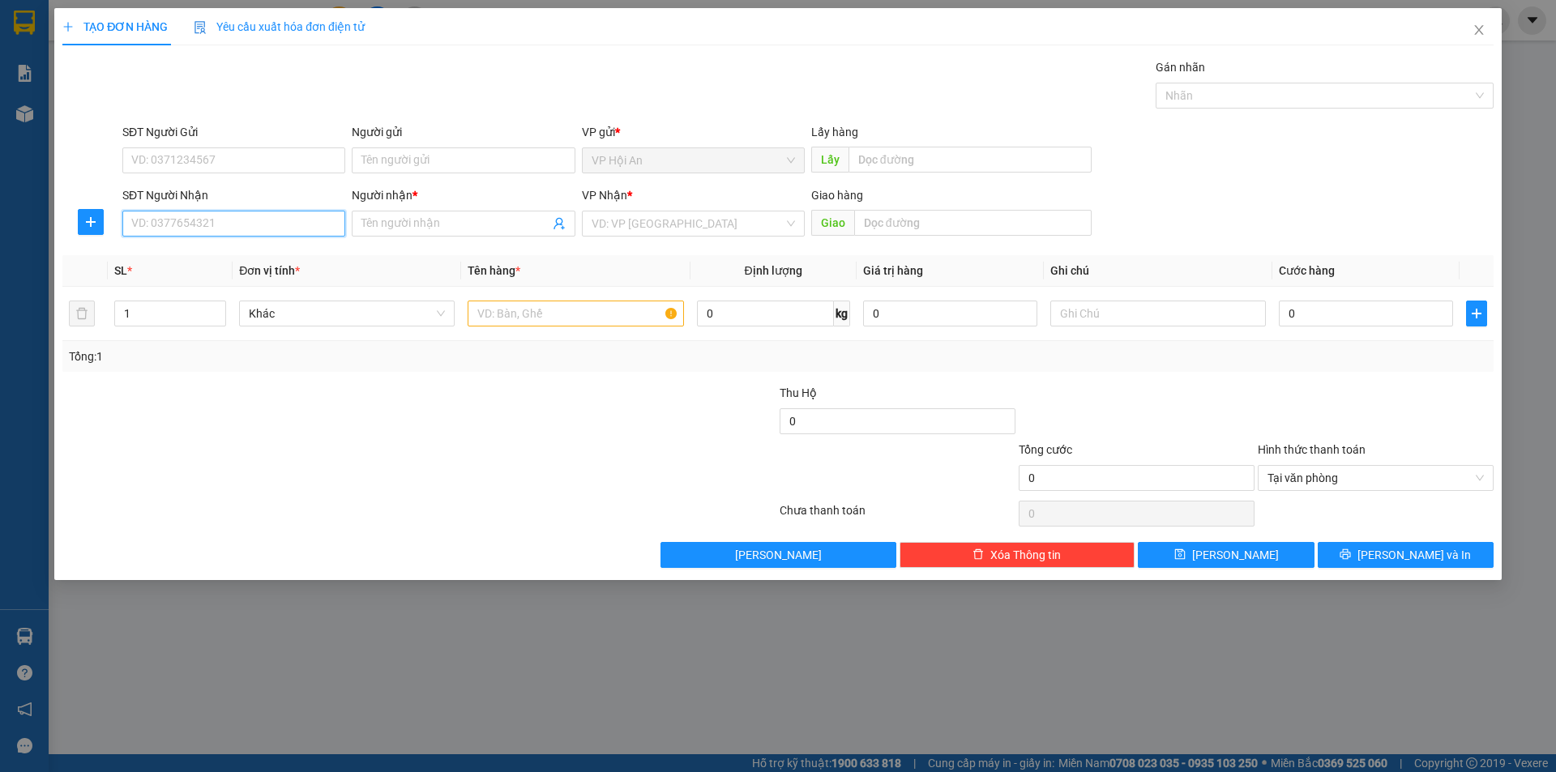
click at [158, 233] on input "SĐT Người Nhận" at bounding box center [233, 224] width 223 height 26
type input "0937070409"
click at [212, 252] on div "0937070409 - [PERSON_NAME]" at bounding box center [233, 256] width 203 height 18
type input "Hương Võ"
type input "0937070409"
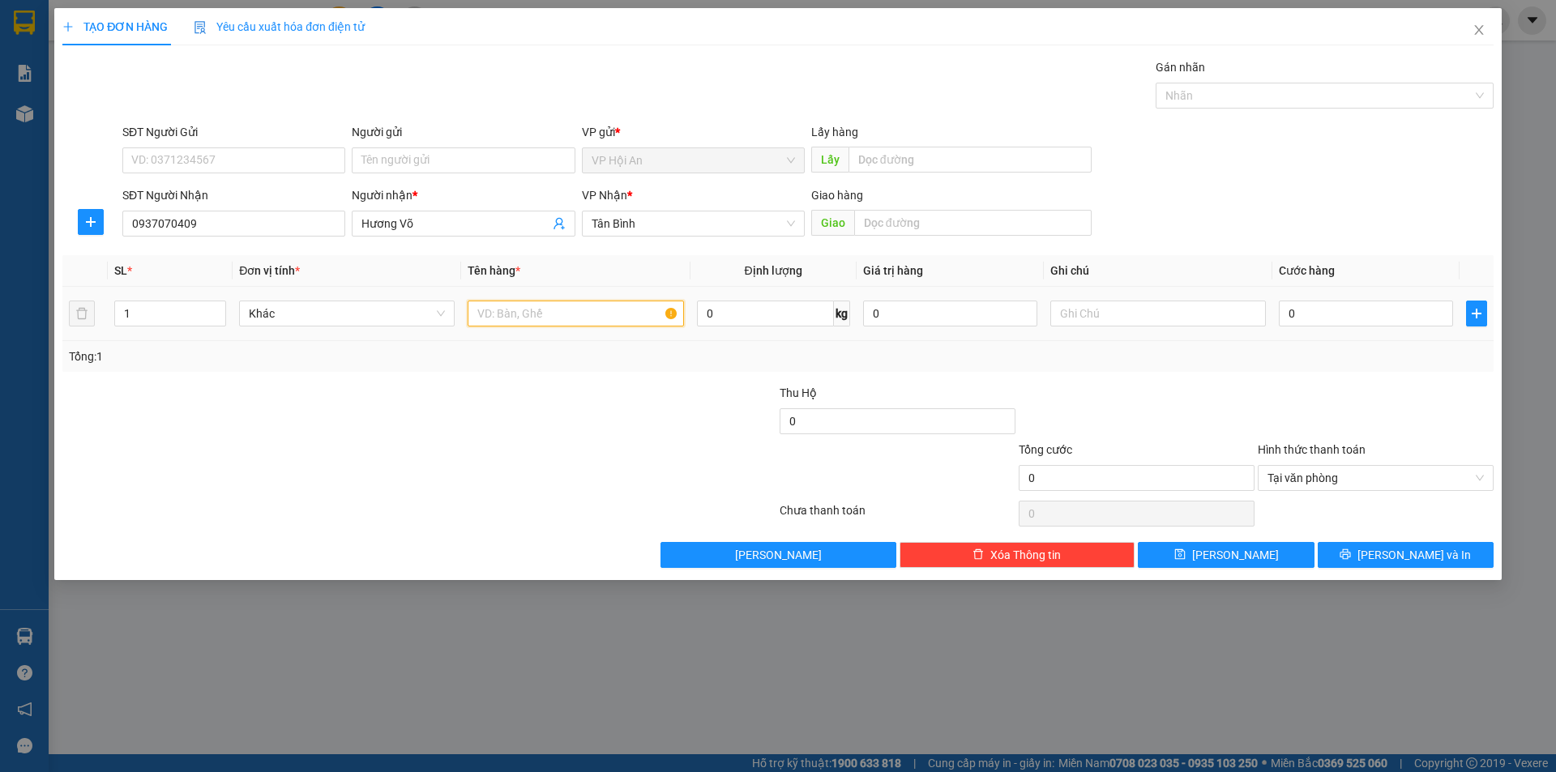
click at [531, 322] on input "text" at bounding box center [575, 314] width 216 height 26
type input "1 Xốp nhỏ"
type input "8"
type input "80"
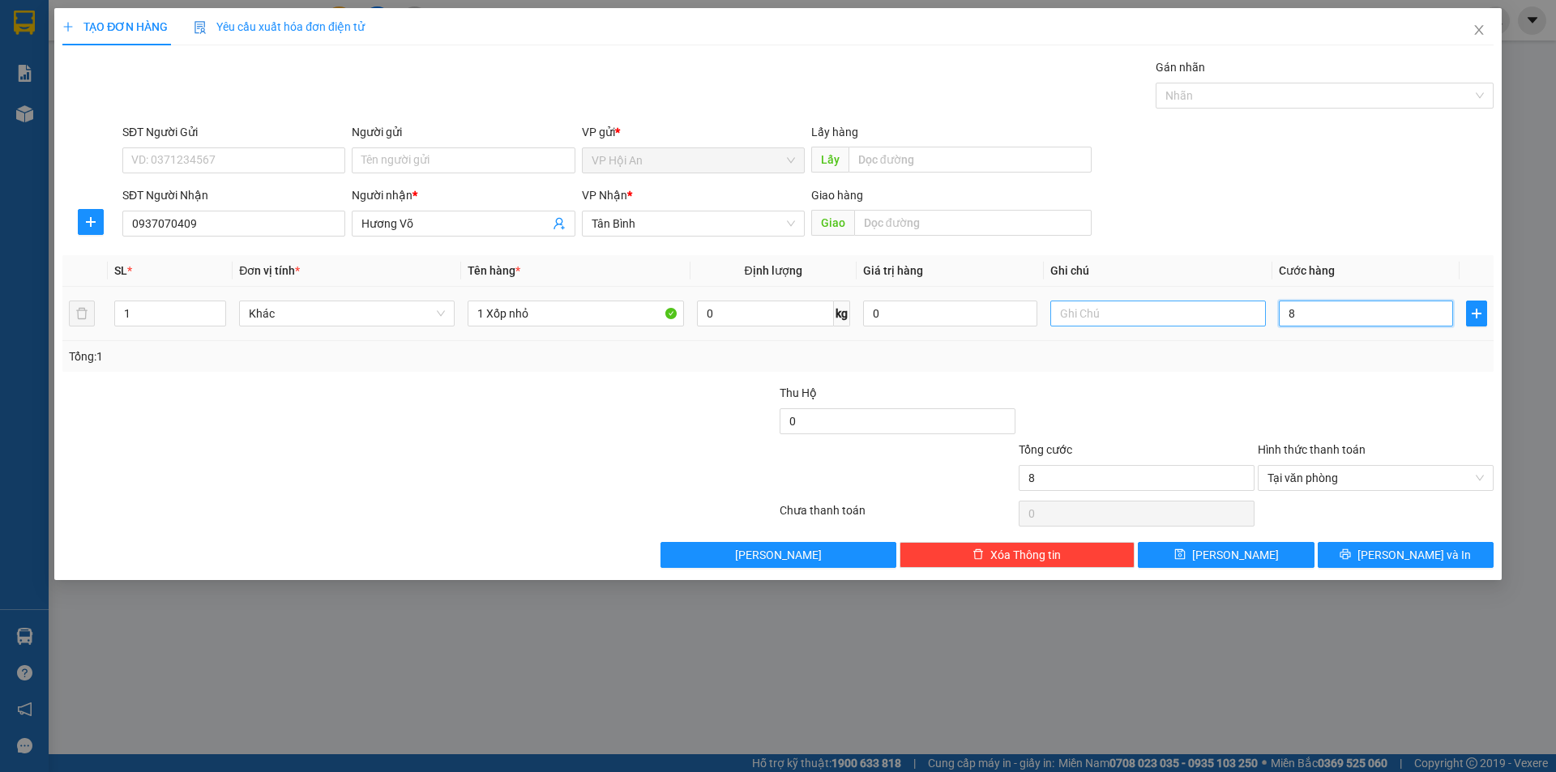
type input "80"
type input "800"
type input "8.000"
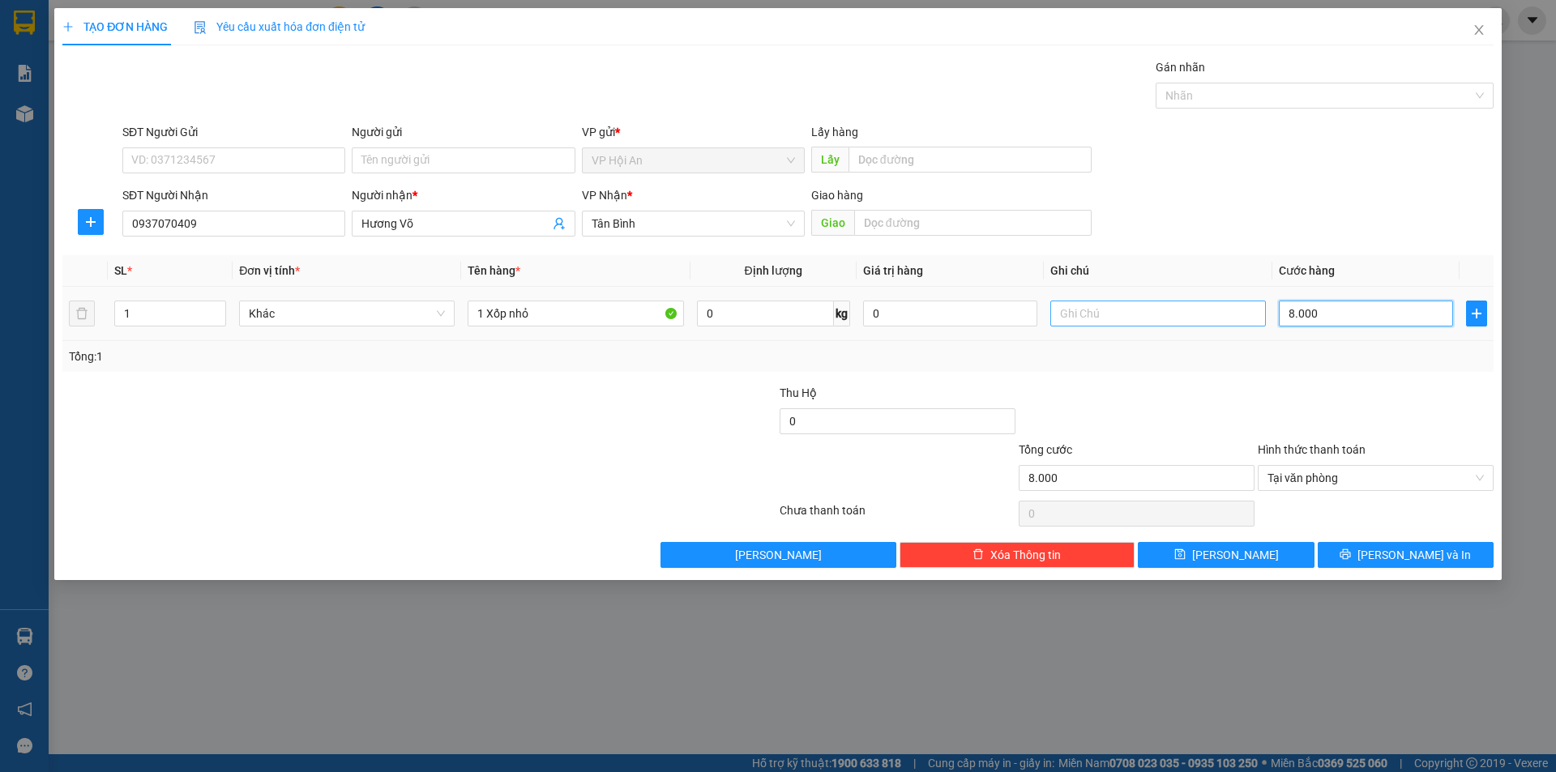
type input "80.000"
click at [1261, 558] on button "[PERSON_NAME]" at bounding box center [1226, 555] width 176 height 26
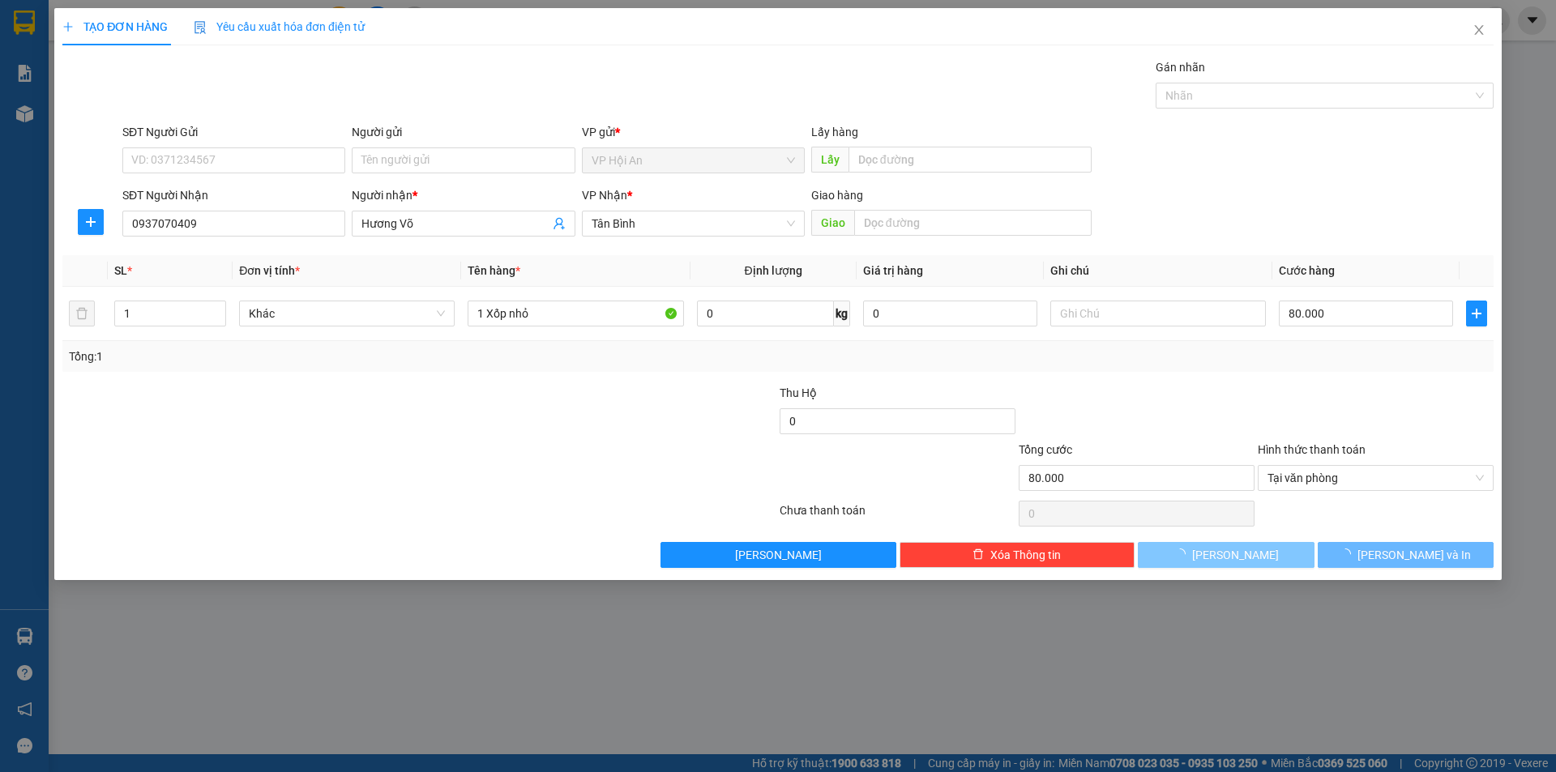
type input "0"
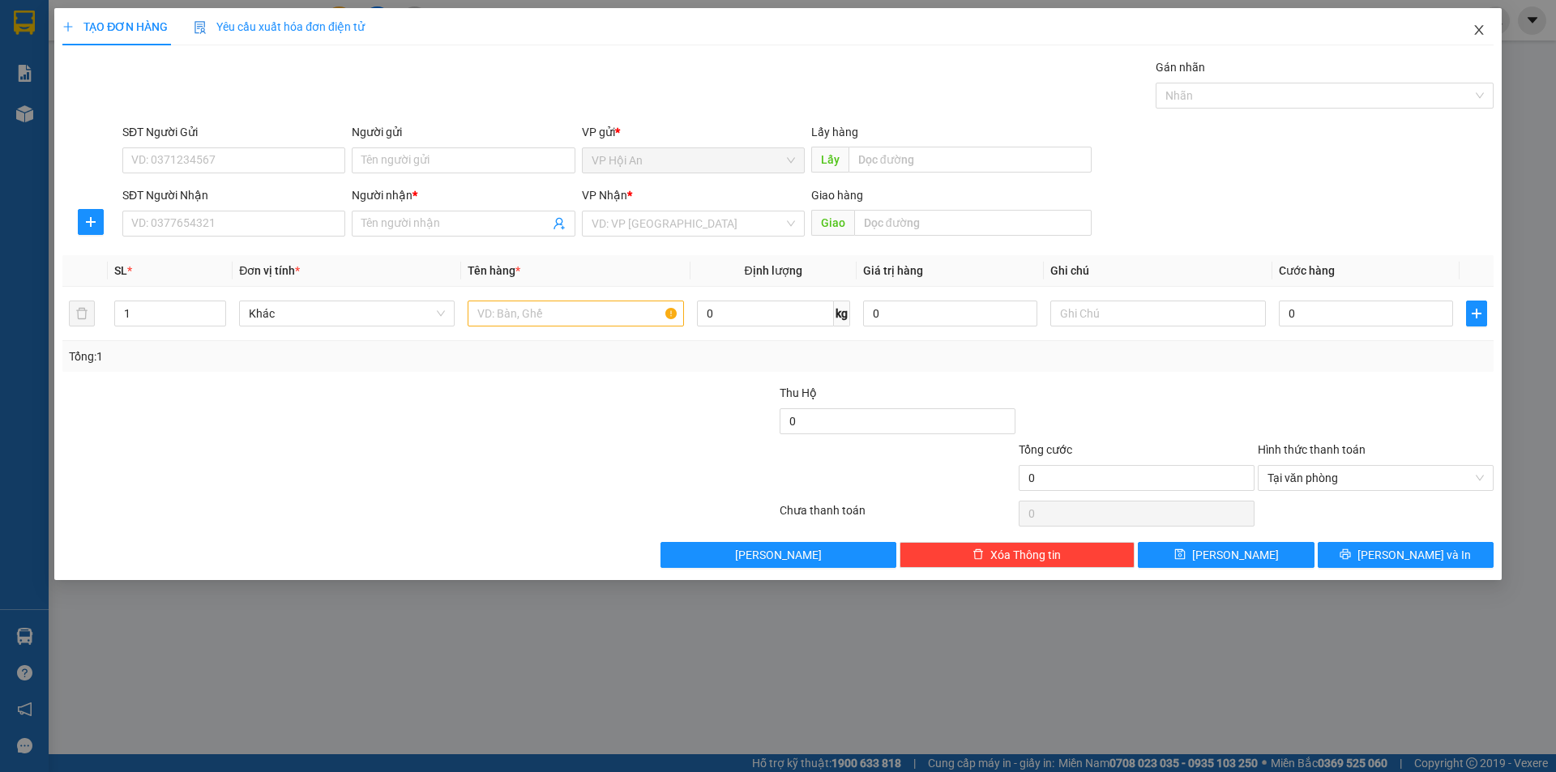
click at [1475, 29] on icon "close" at bounding box center [1478, 29] width 13 height 13
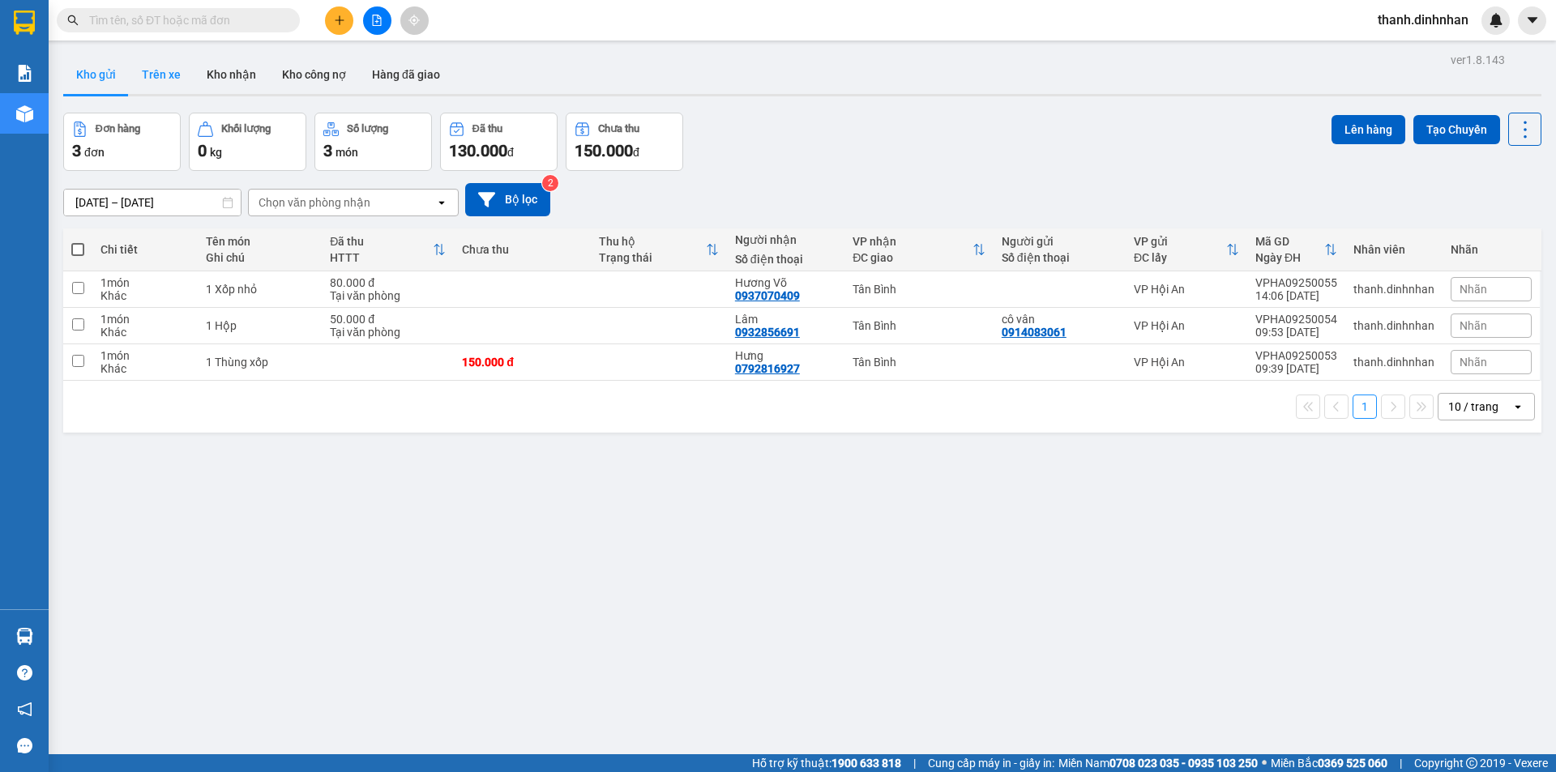
click at [173, 86] on button "Trên xe" at bounding box center [161, 74] width 65 height 39
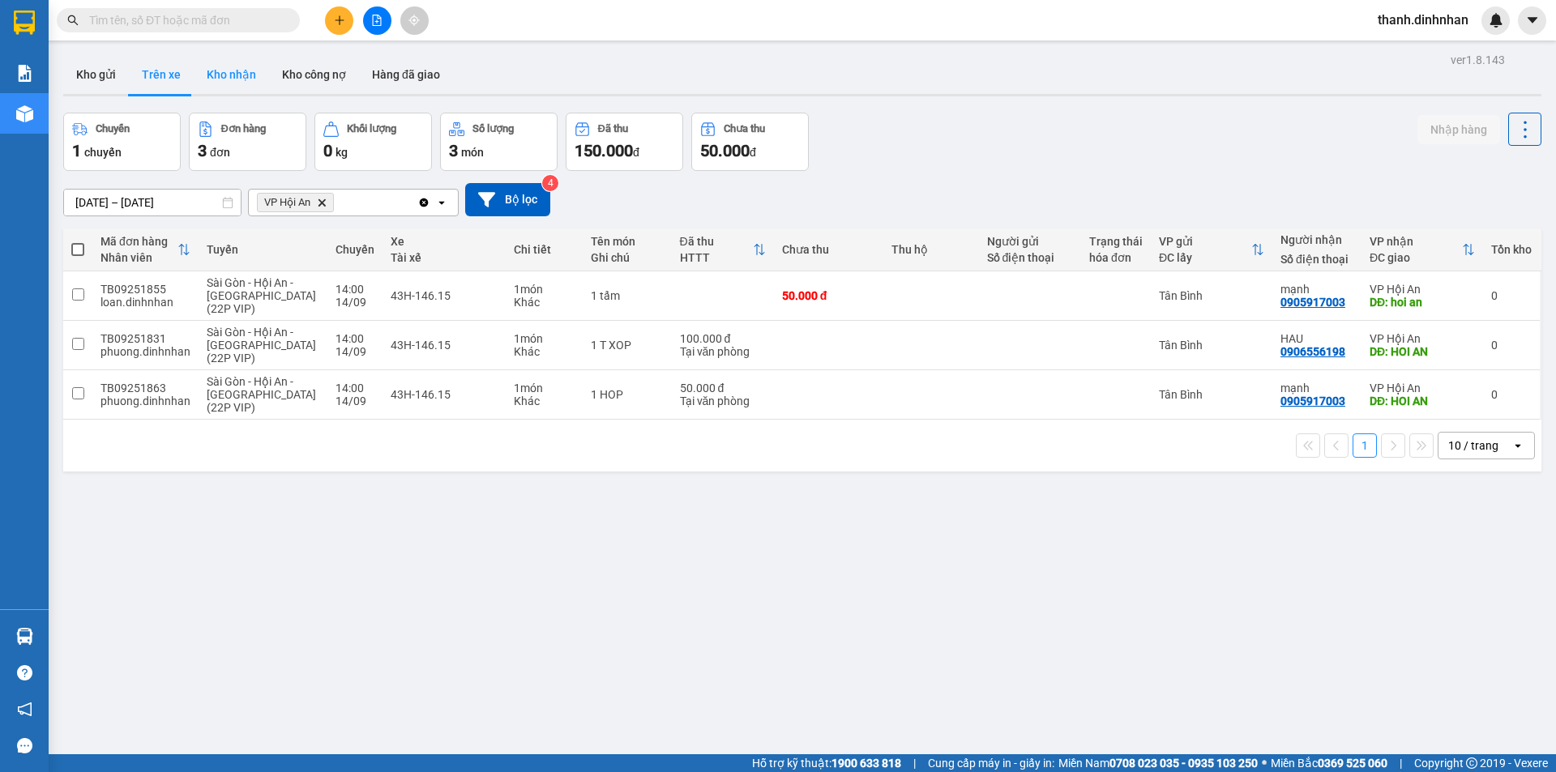
click at [239, 80] on button "Kho nhận" at bounding box center [231, 74] width 75 height 39
type input "[DATE] – [DATE]"
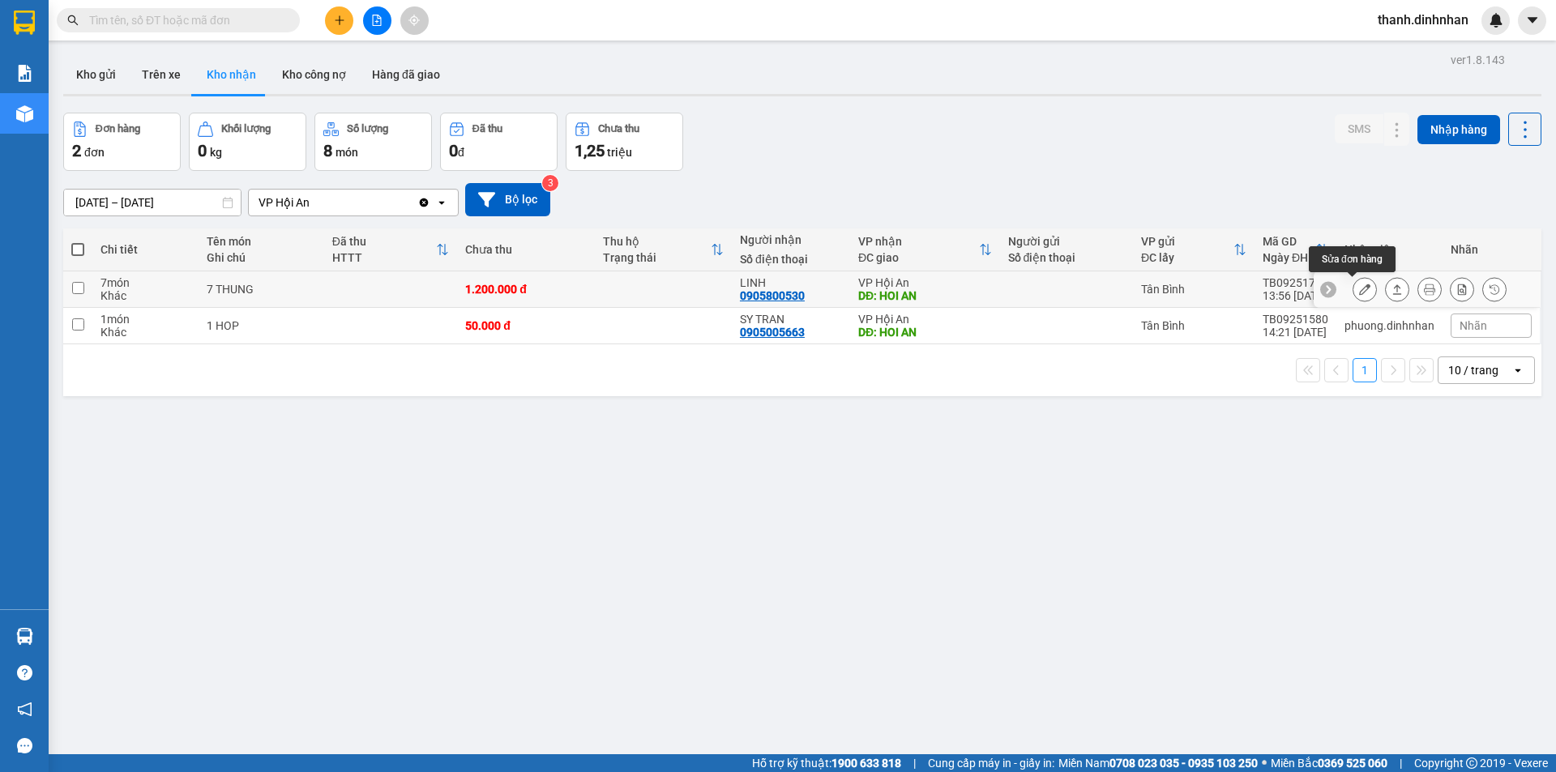
click at [1359, 292] on icon at bounding box center [1364, 289] width 11 height 11
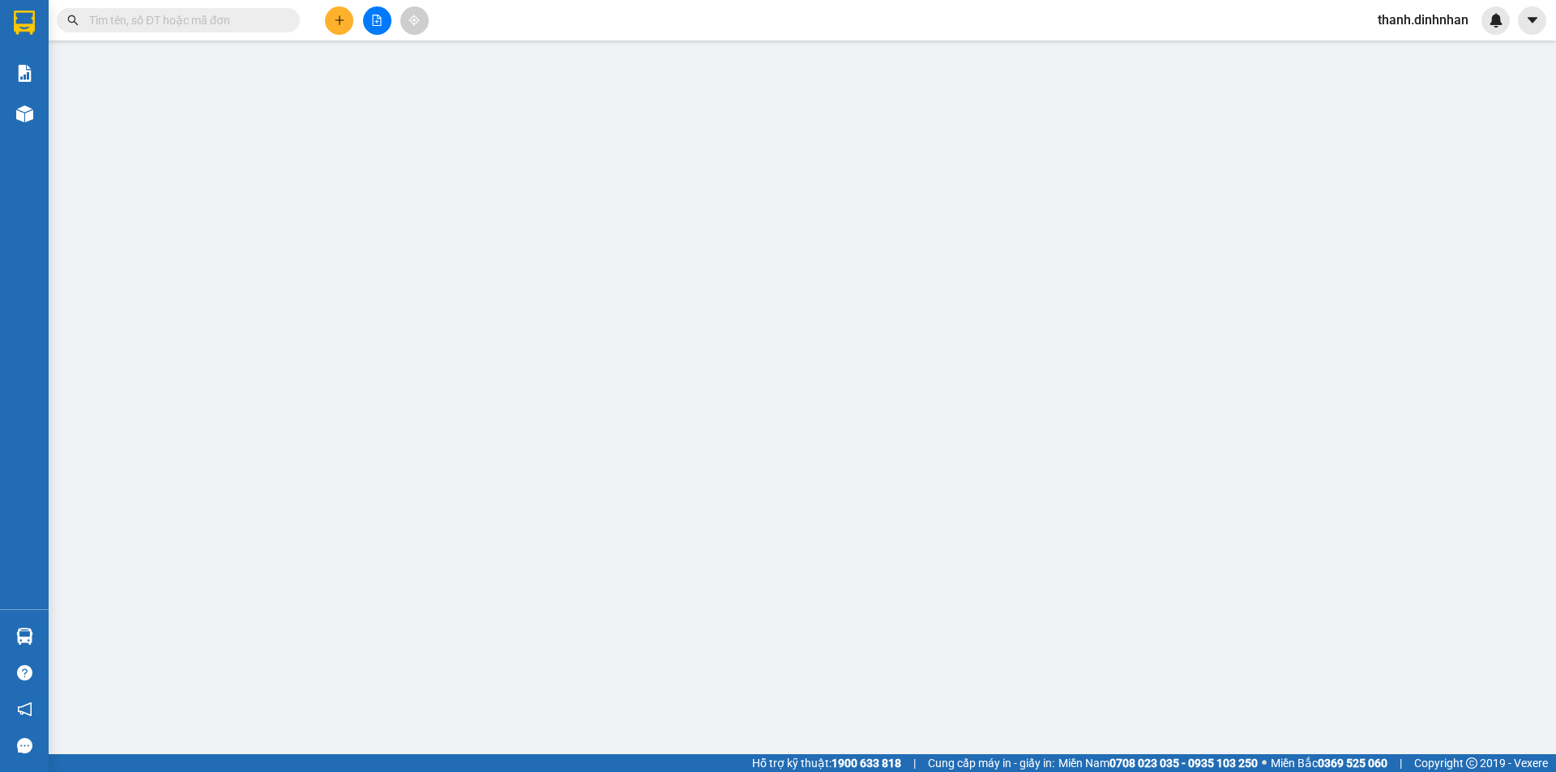
type input "0905800530"
type input "LINH"
type input "HOI AN"
type input "1.200.000"
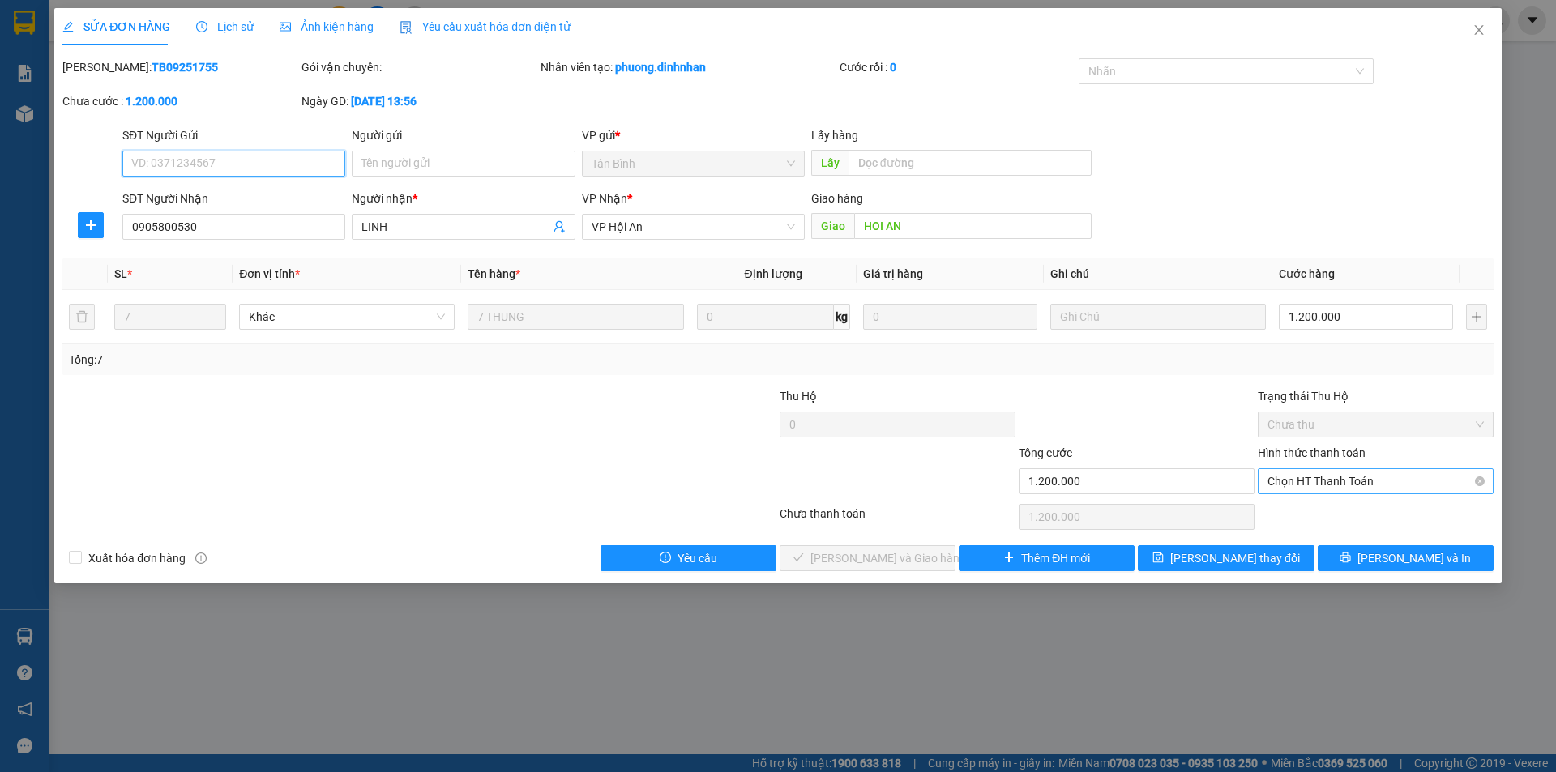
drag, startPoint x: 1366, startPoint y: 474, endPoint x: 1345, endPoint y: 490, distance: 26.6
click at [1366, 473] on span "Chọn HT Thanh Toán" at bounding box center [1375, 481] width 216 height 24
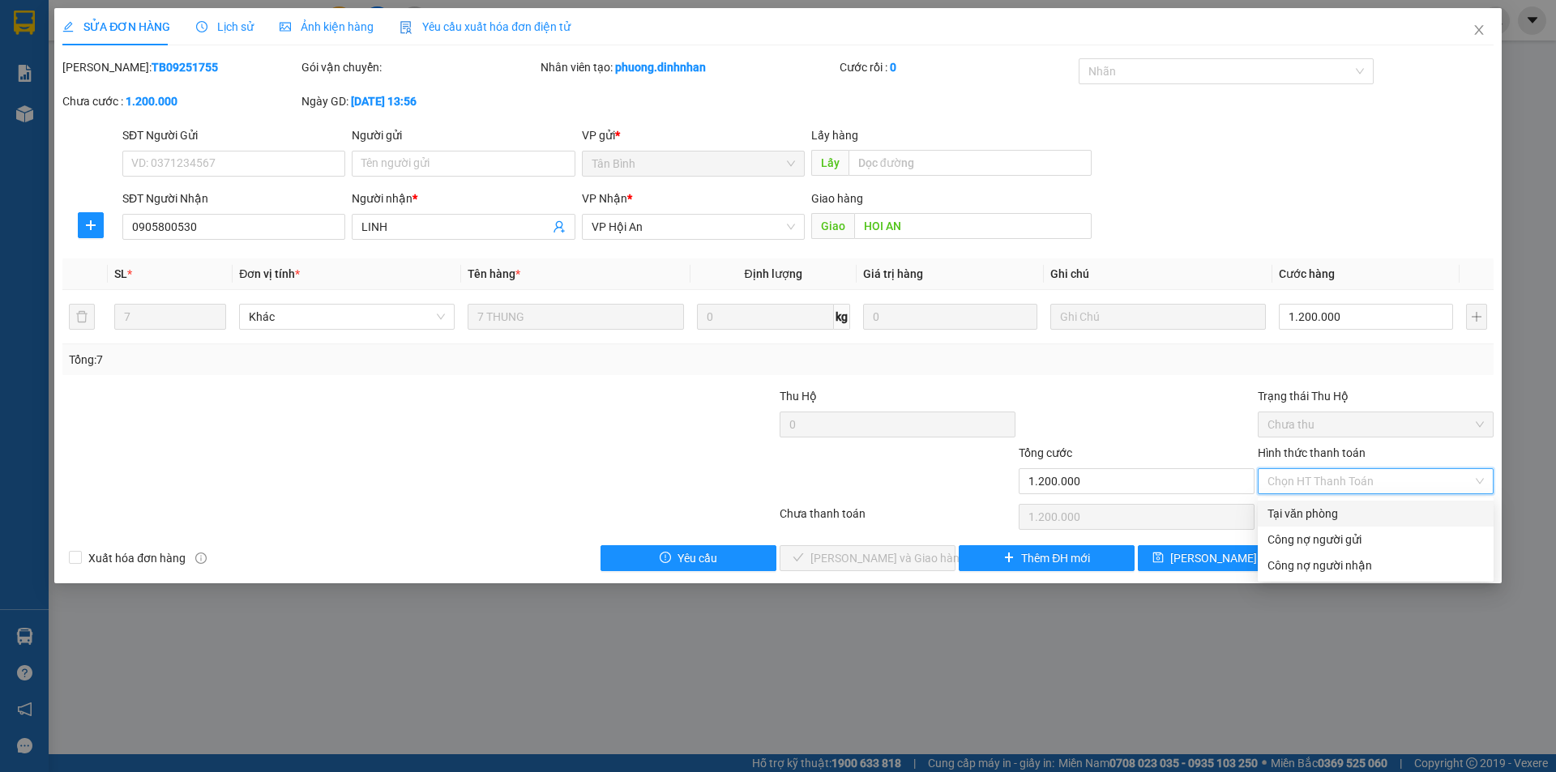
click at [1309, 512] on div "Tại văn phòng" at bounding box center [1375, 514] width 216 height 18
type input "0"
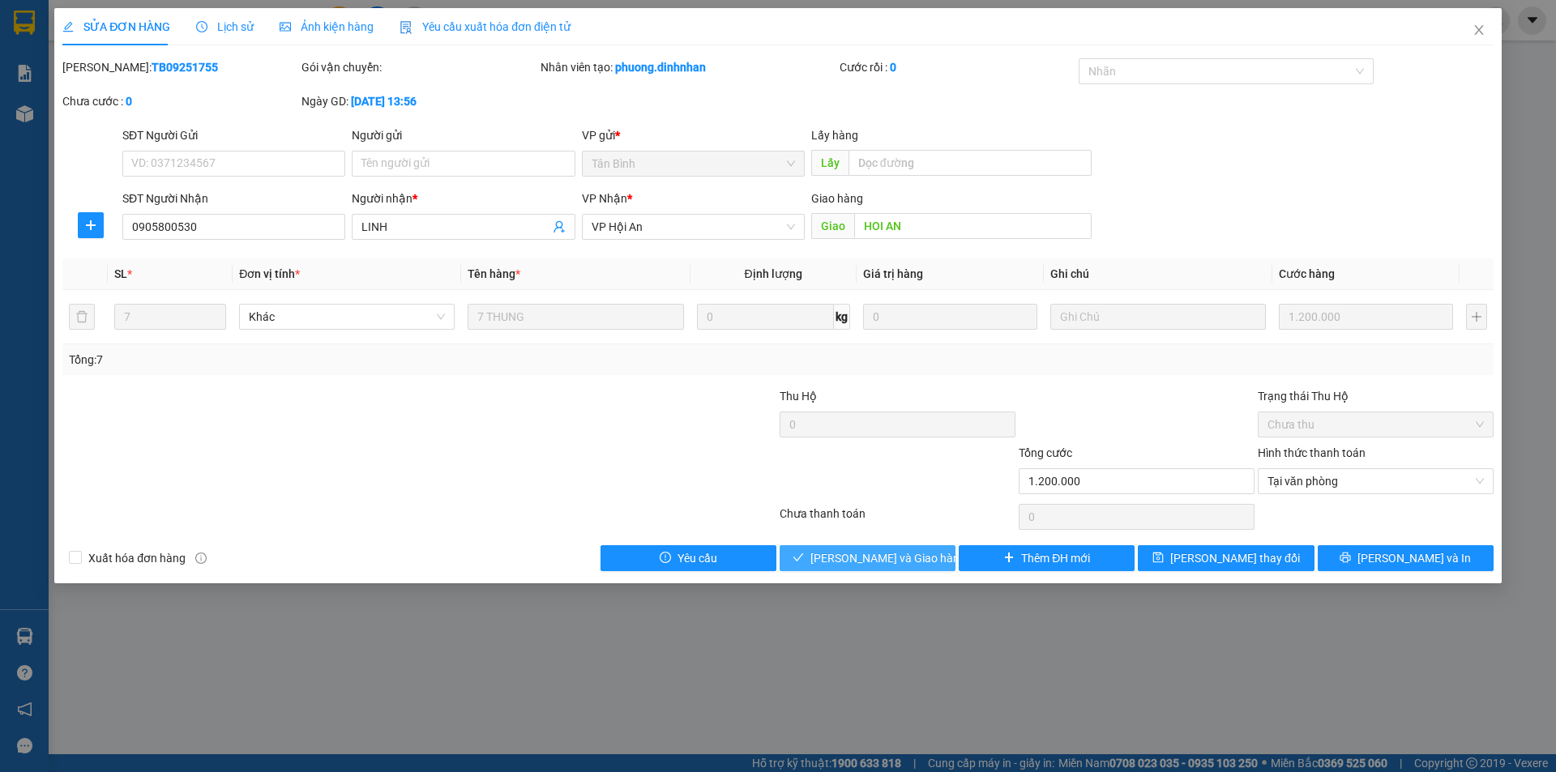
click at [825, 570] on button "[PERSON_NAME] và Giao hàng" at bounding box center [867, 558] width 176 height 26
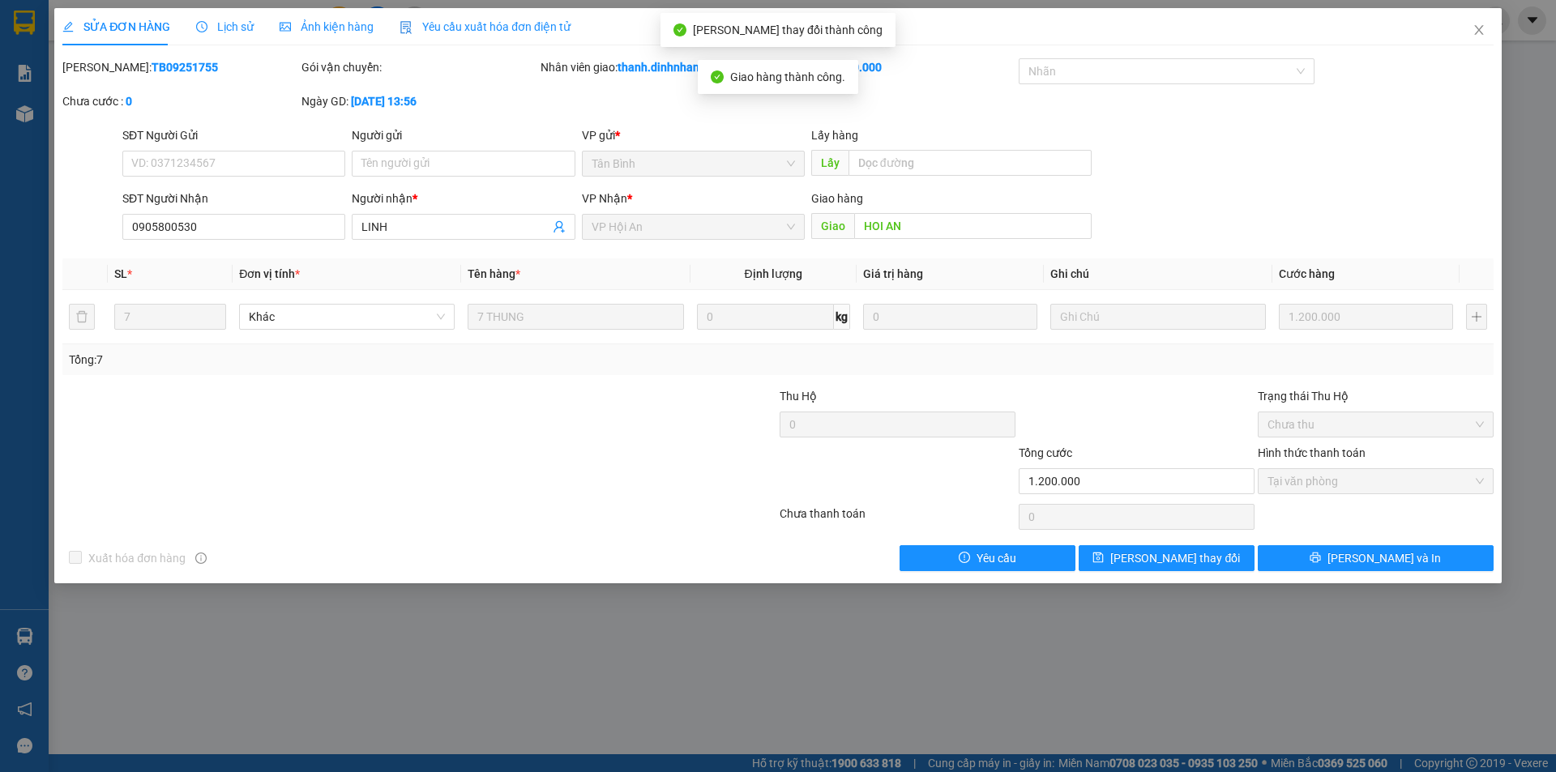
click at [1175, 571] on div "SỬA ĐƠN HÀNG Lịch sử Ảnh kiện hàng Yêu cầu xuất hóa đơn điện tử Total Paid Fee …" at bounding box center [777, 295] width 1447 height 575
click at [1174, 560] on span "[PERSON_NAME] thay đổi" at bounding box center [1175, 558] width 130 height 18
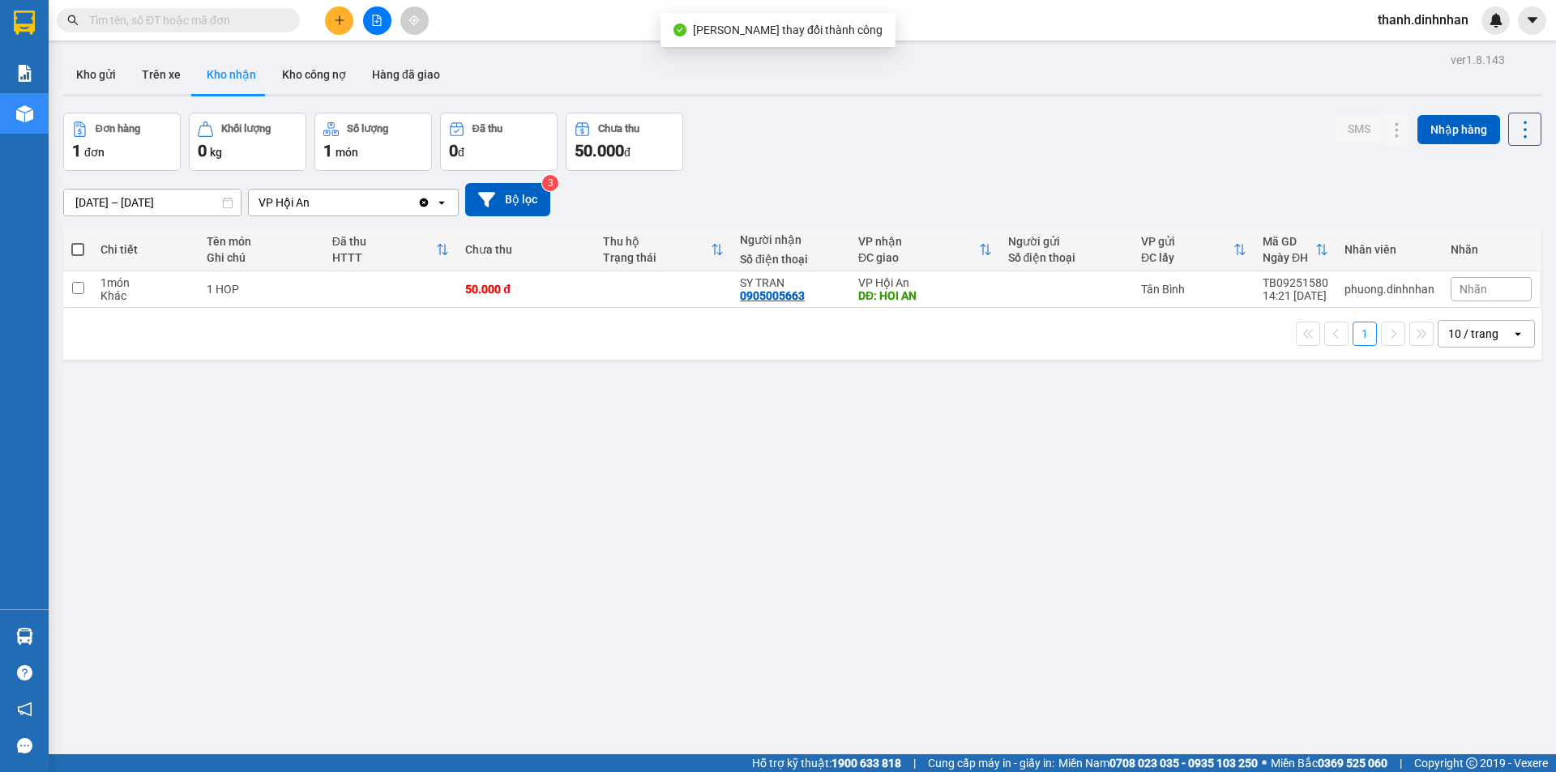
click at [646, 556] on div "ver 1.8.143 Kho gửi Trên xe Kho nhận Kho công nợ Hàng đã giao Đơn hàng 1 đơn Kh…" at bounding box center [802, 435] width 1491 height 772
click at [86, 74] on button "Kho gửi" at bounding box center [96, 74] width 66 height 39
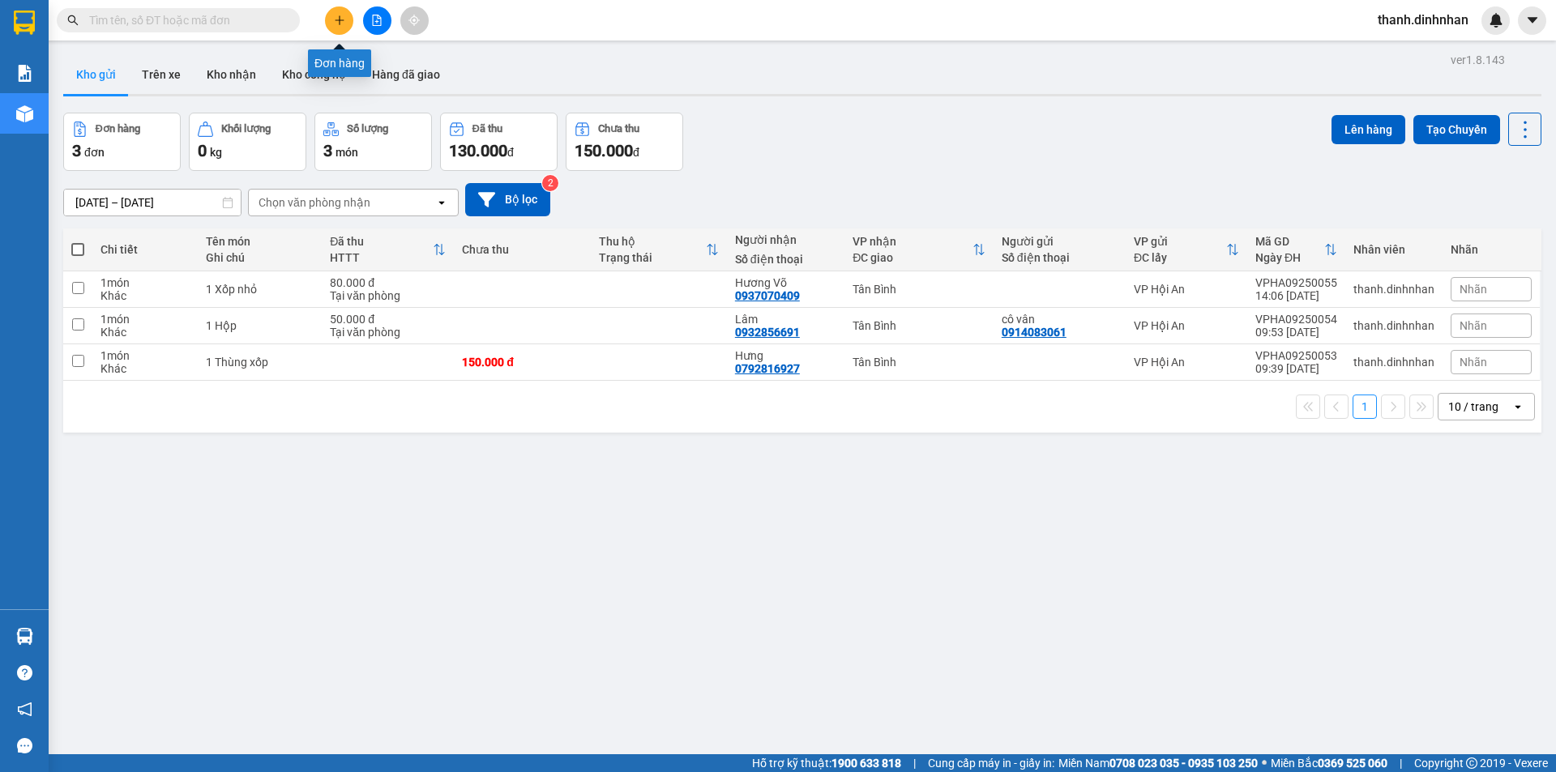
click at [341, 24] on icon "plus" at bounding box center [339, 20] width 11 height 11
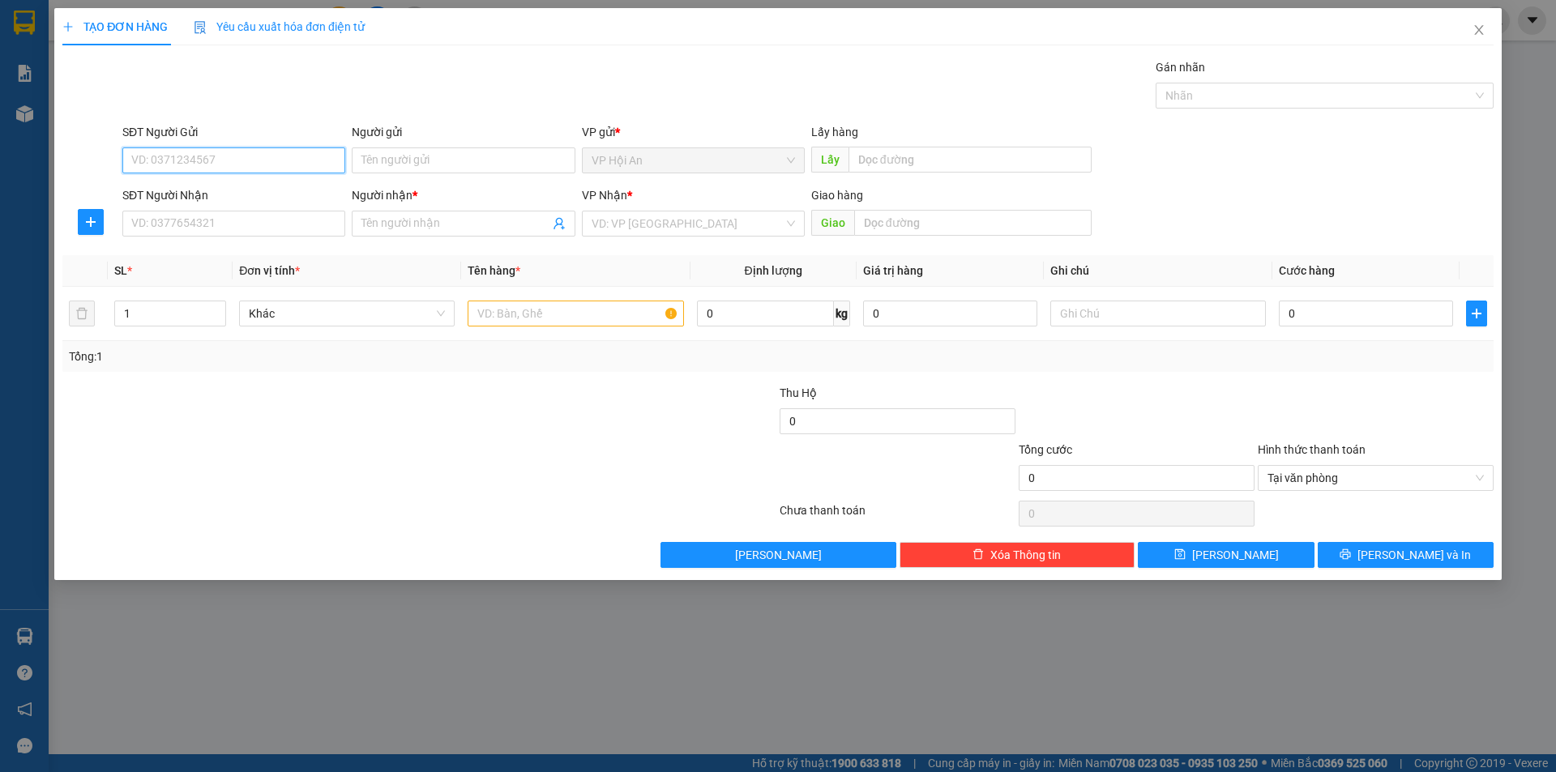
click at [167, 155] on input "SĐT Người Gửi" at bounding box center [233, 160] width 223 height 26
type input "0775420844"
click at [236, 197] on div "0775420844 - c út" at bounding box center [233, 193] width 203 height 18
type input "c út"
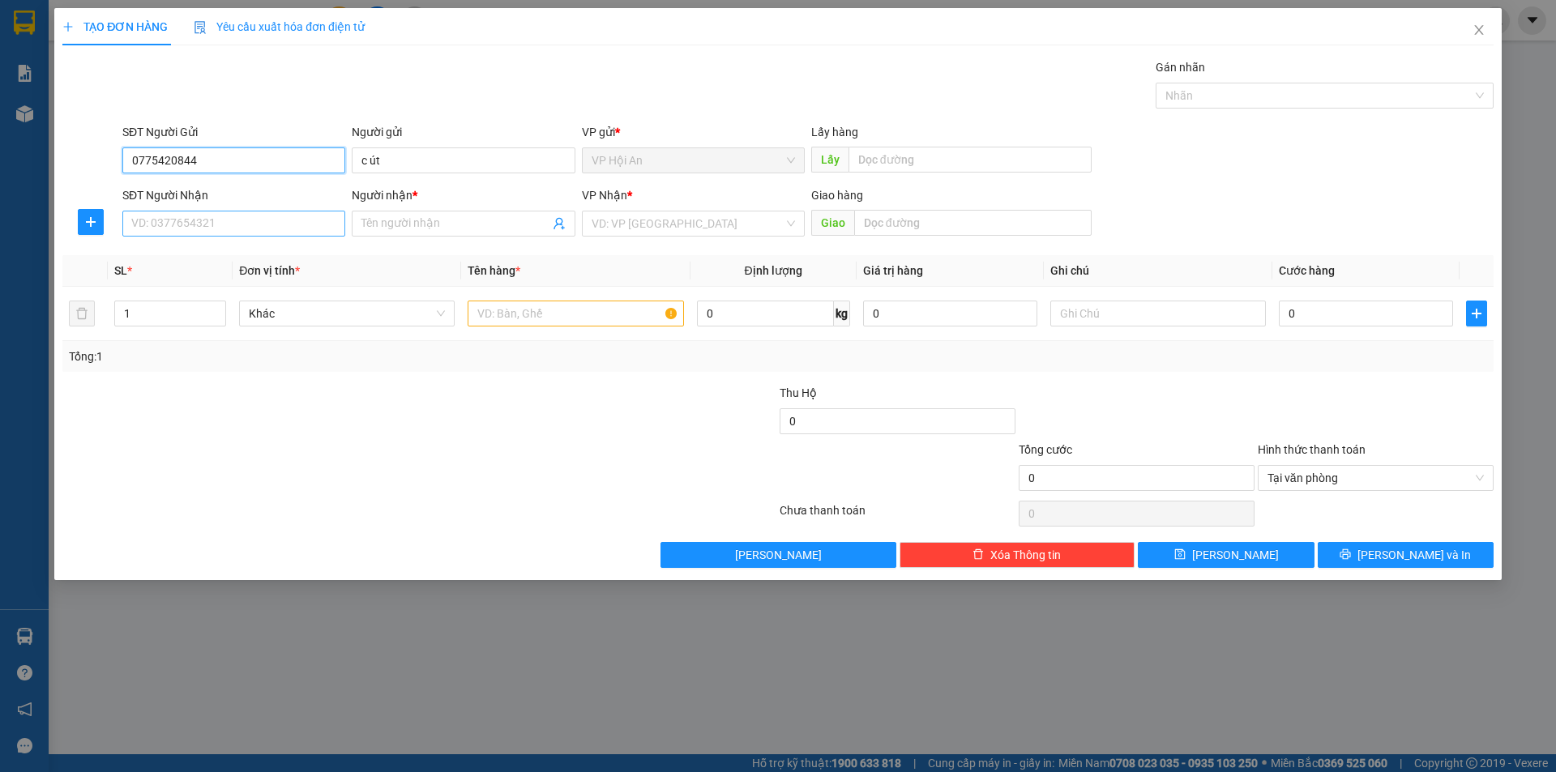
type input "0775420844"
click at [186, 221] on input "SĐT Người Nhận" at bounding box center [233, 224] width 223 height 26
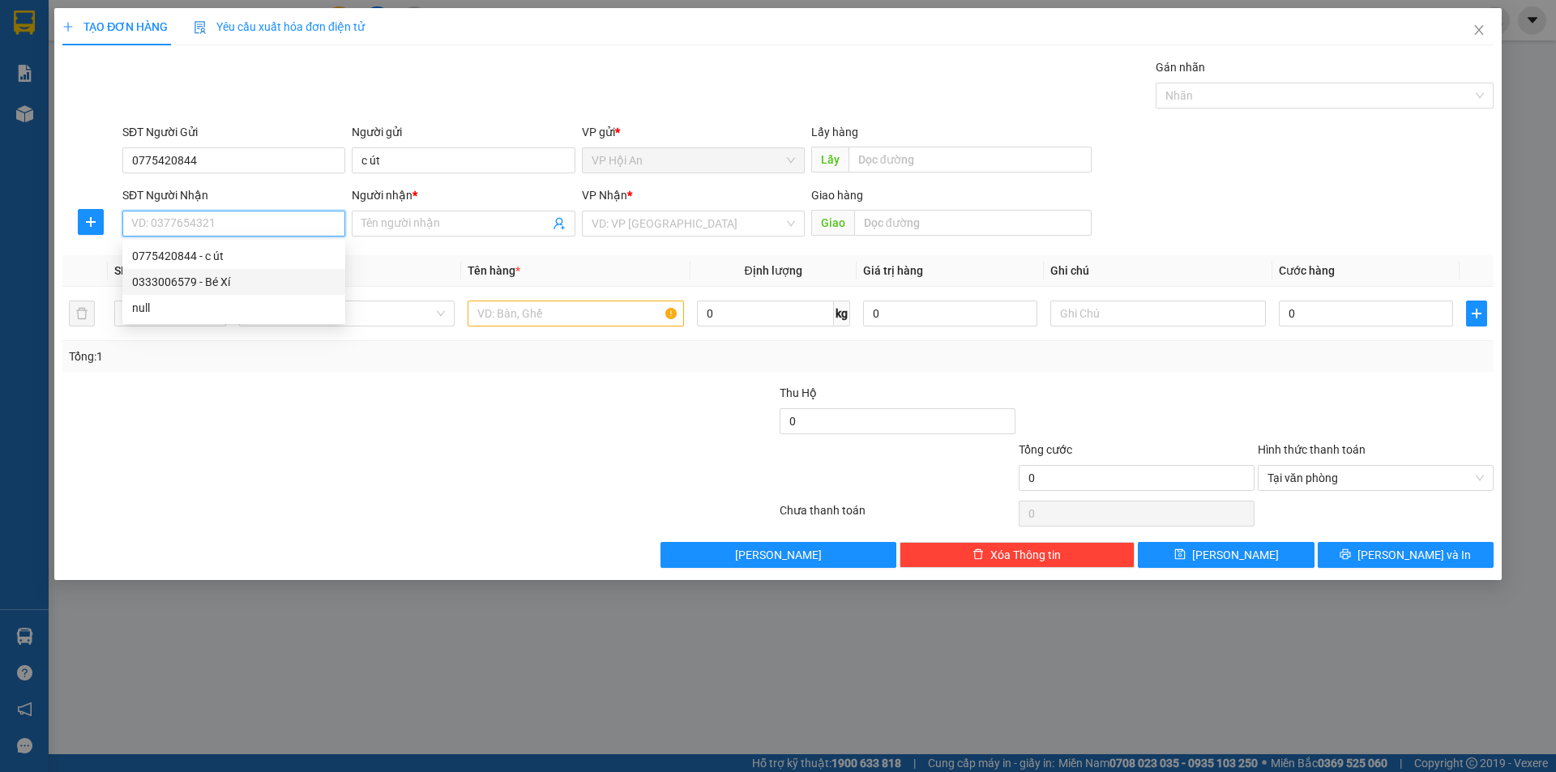
click at [197, 290] on div "0333006579 - Bé Xí" at bounding box center [233, 282] width 203 height 18
type input "0333006579"
type input "Bé Xí"
click at [553, 307] on input "text" at bounding box center [575, 314] width 216 height 26
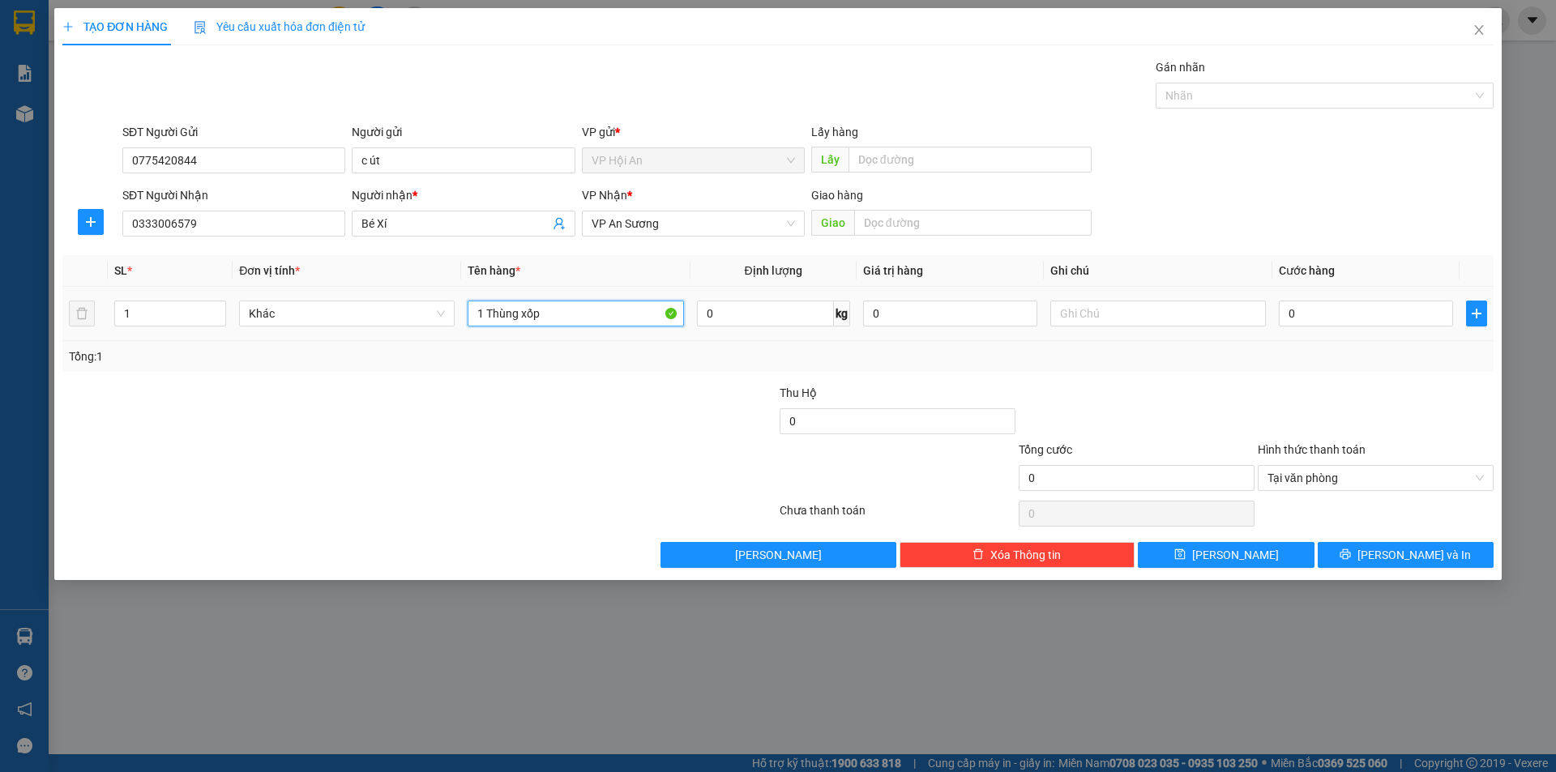
type input "1 Thùng xốp"
type input "1"
type input "10"
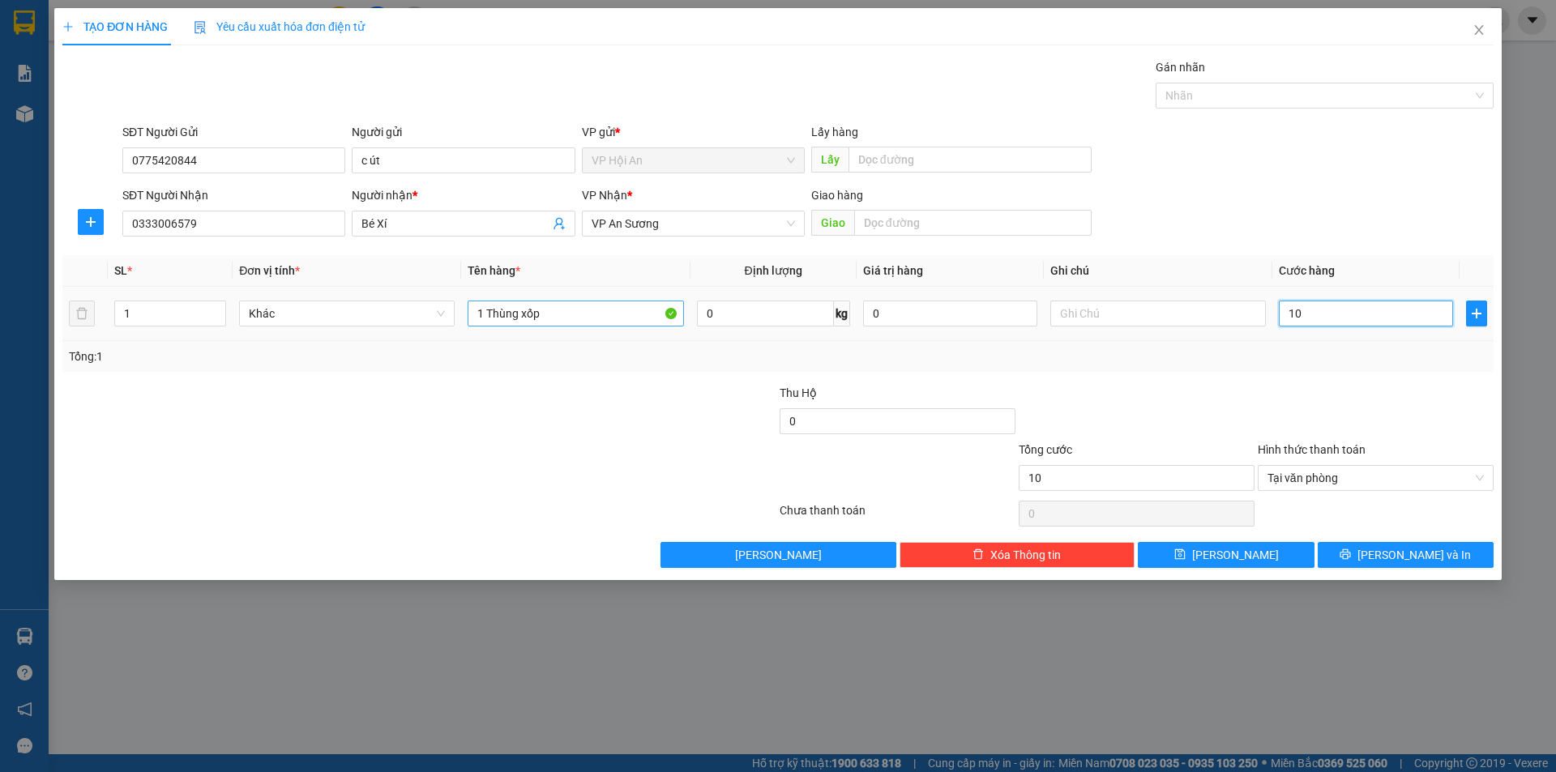
type input "100"
type input "1.000"
type input "10.000"
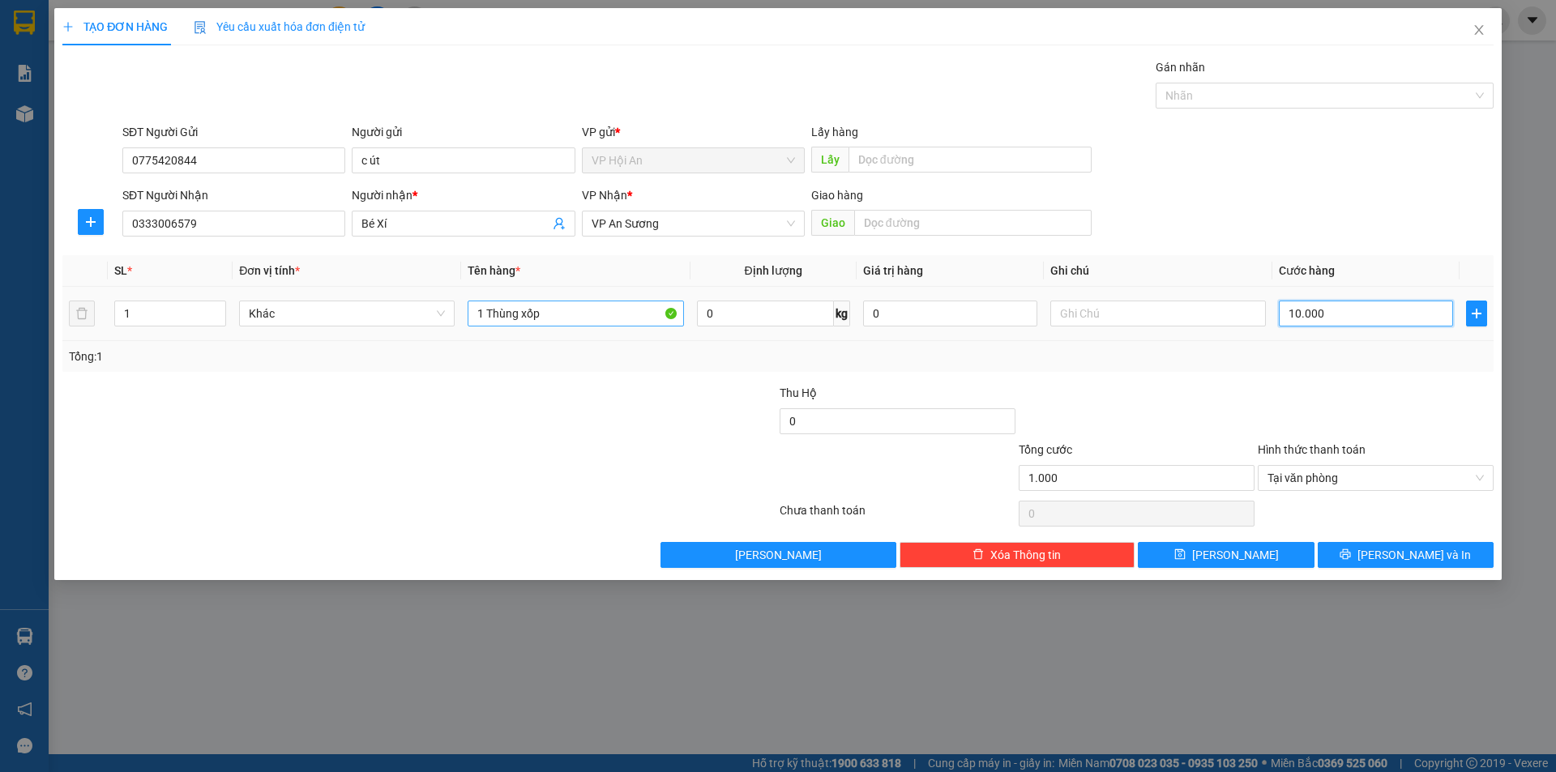
type input "10.000"
type input "100.000"
click at [1215, 562] on button "[PERSON_NAME]" at bounding box center [1226, 555] width 176 height 26
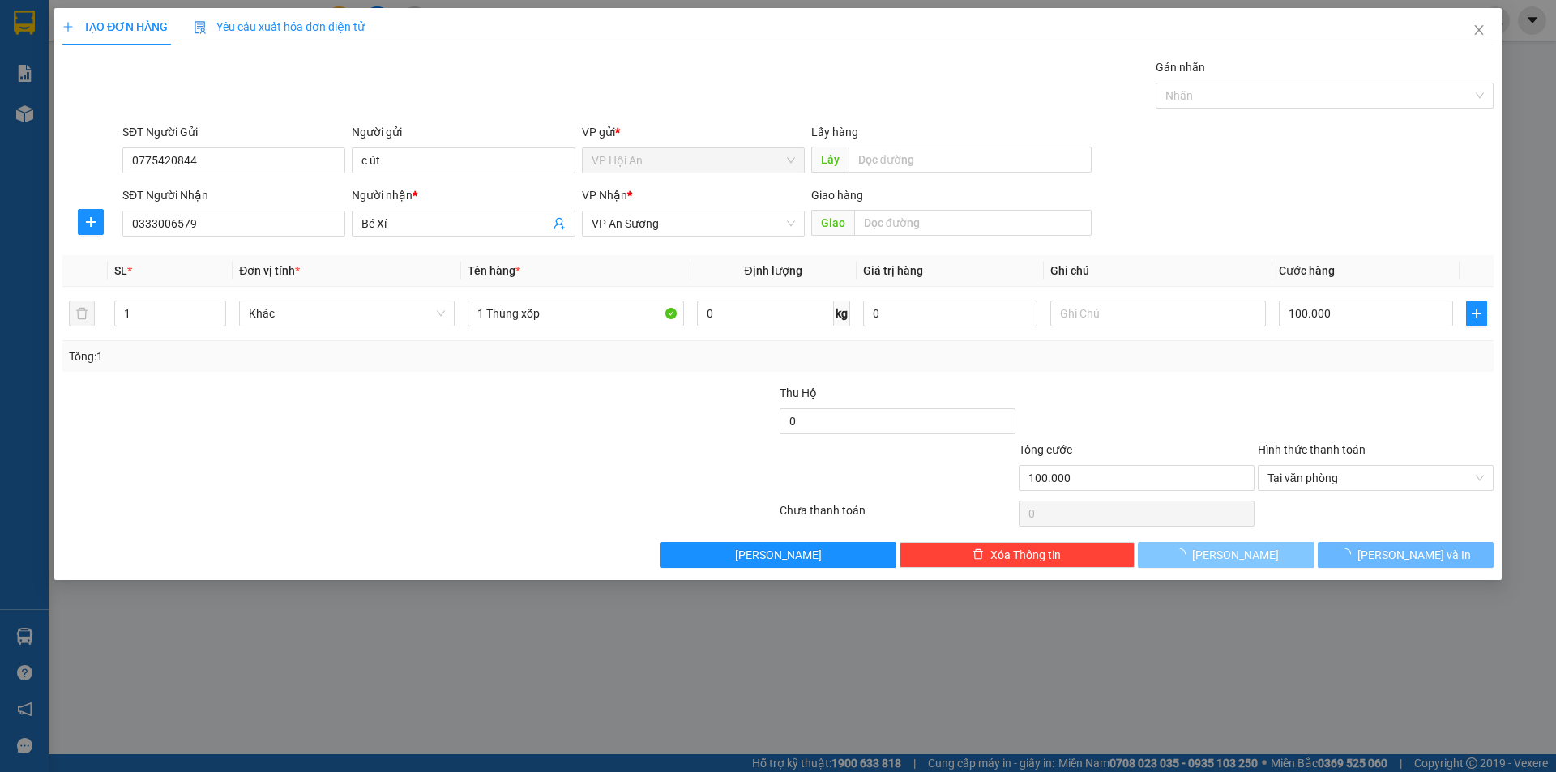
type input "0"
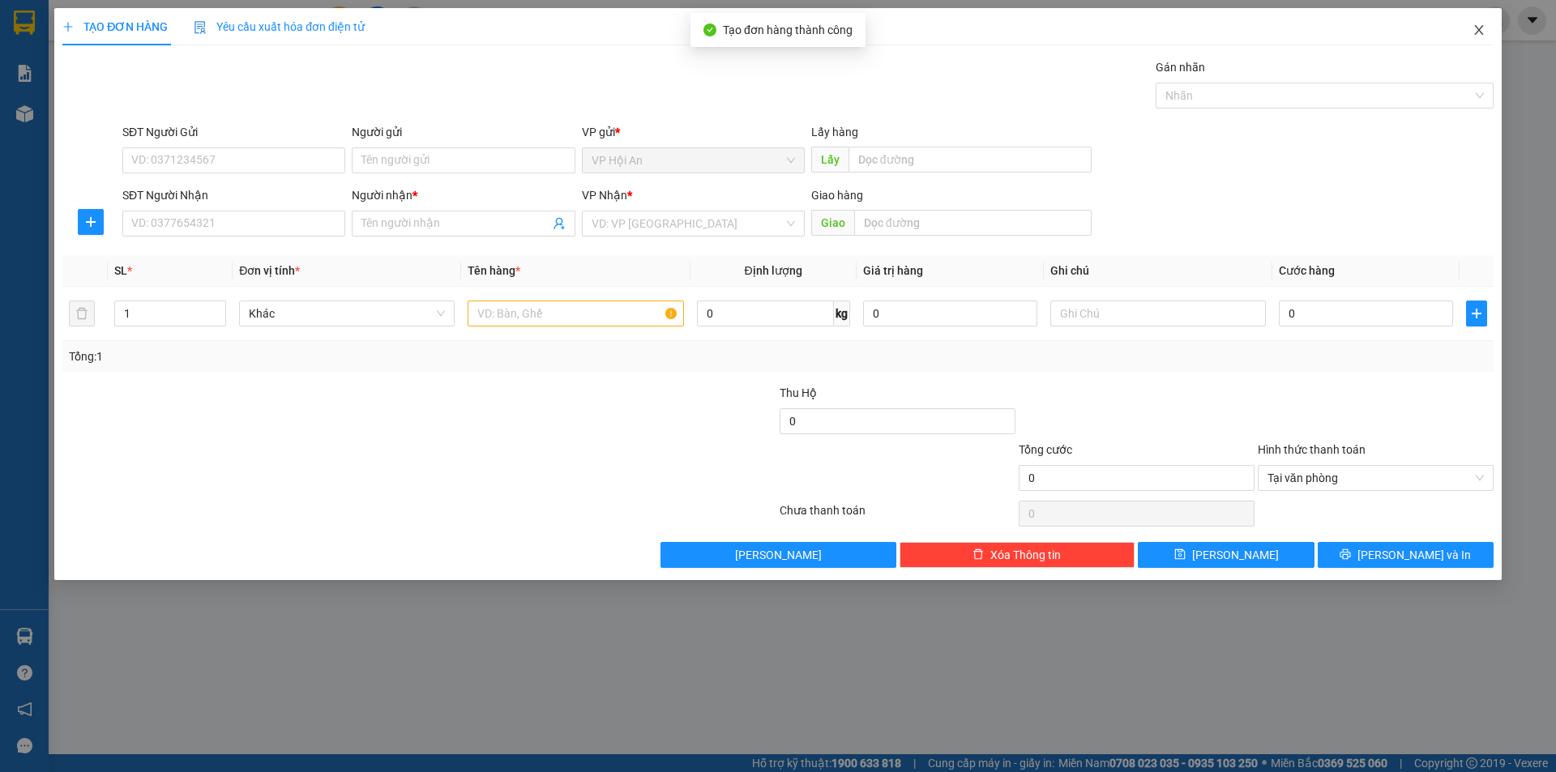
click at [1475, 28] on icon "close" at bounding box center [1478, 30] width 9 height 10
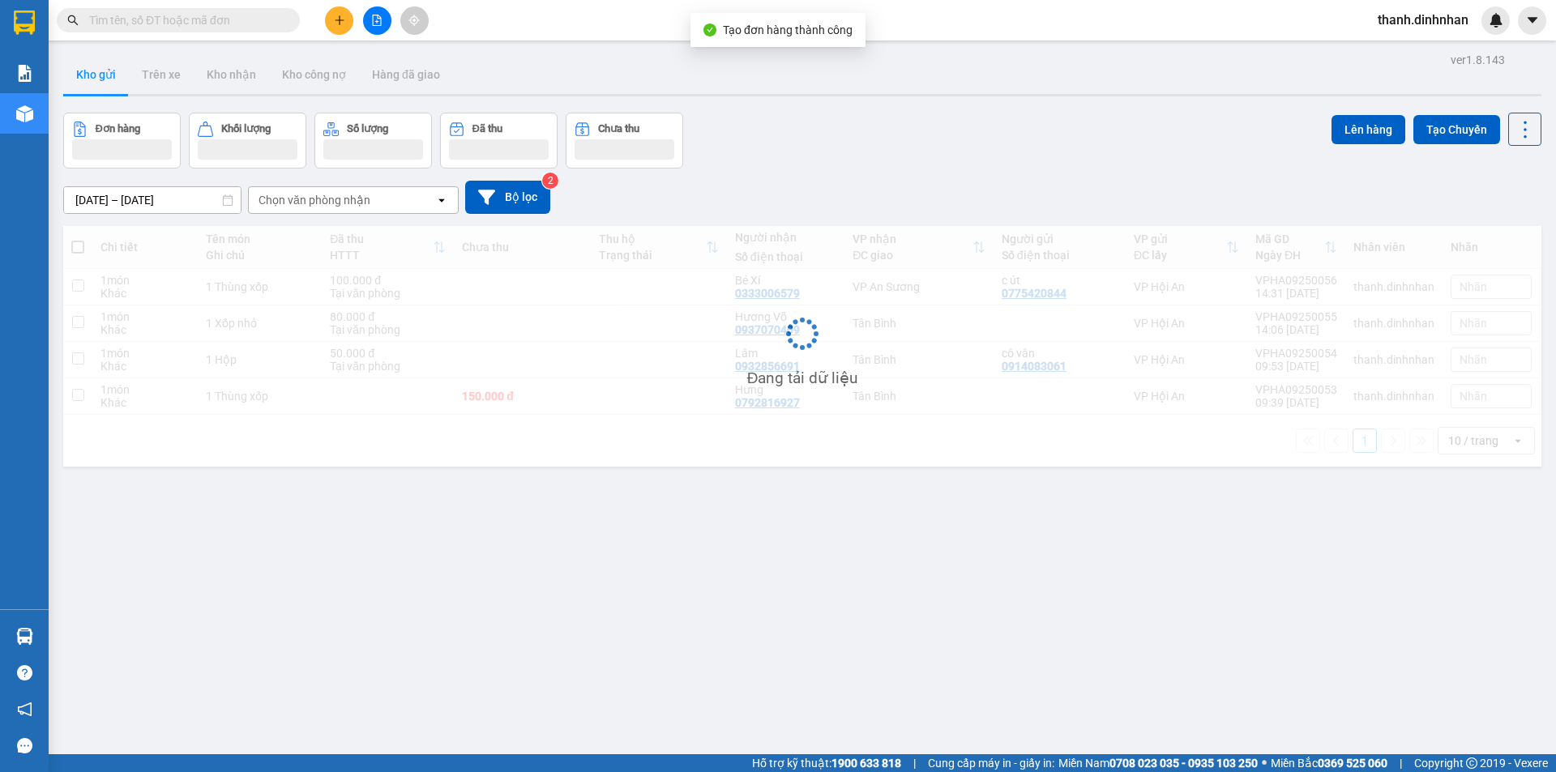
drag, startPoint x: 538, startPoint y: 660, endPoint x: 558, endPoint y: 638, distance: 29.8
click at [541, 655] on div "ver 1.8.143 Kho gửi Trên xe Kho nhận Kho công nợ Hàng đã giao Đơn hàng Khối lượ…" at bounding box center [802, 435] width 1491 height 772
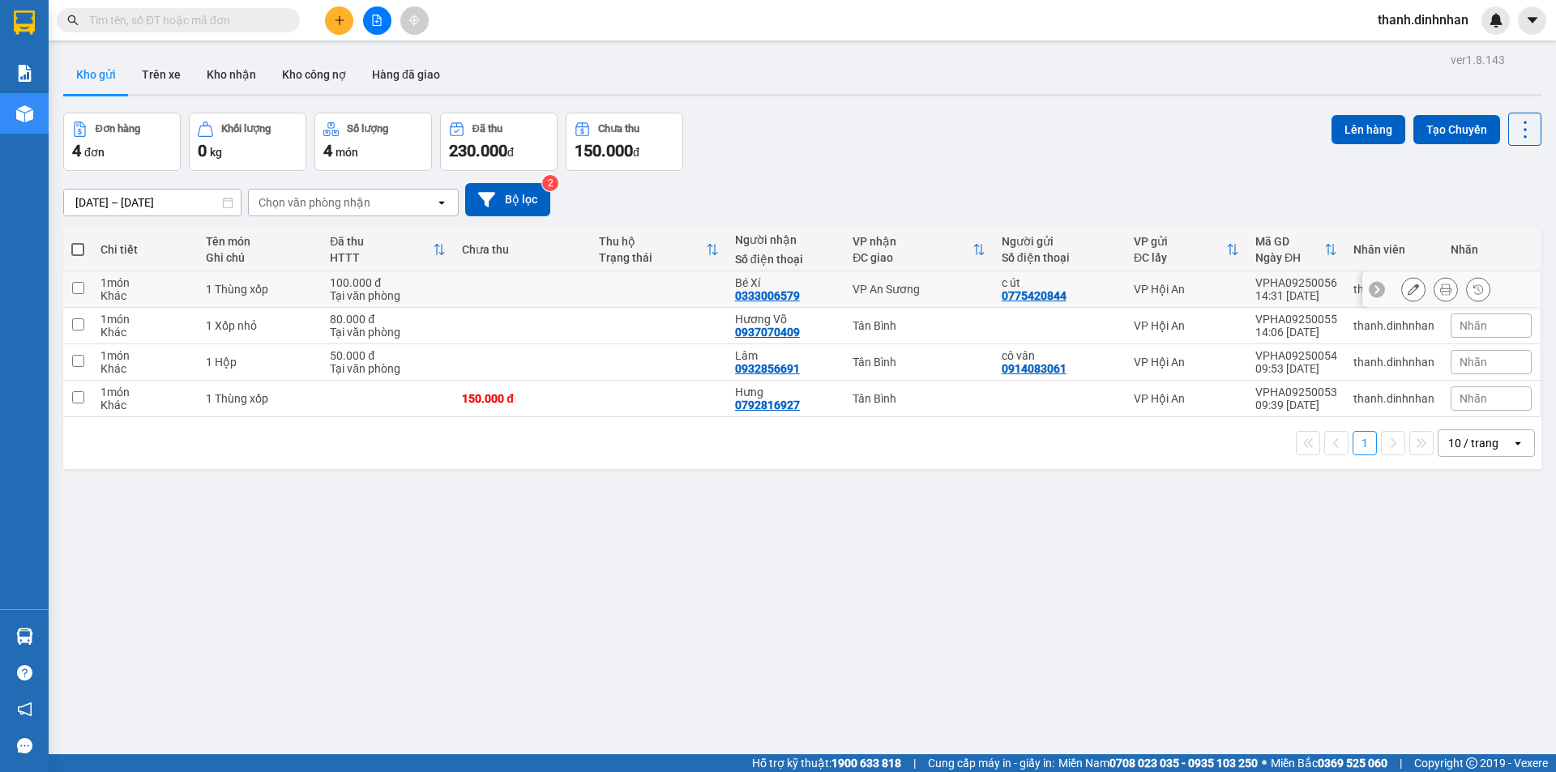
click at [769, 289] on div "0333006579" at bounding box center [767, 295] width 65 height 13
copy div "0333006579"
click at [117, 23] on input "text" at bounding box center [184, 20] width 191 height 18
paste input "0333006579"
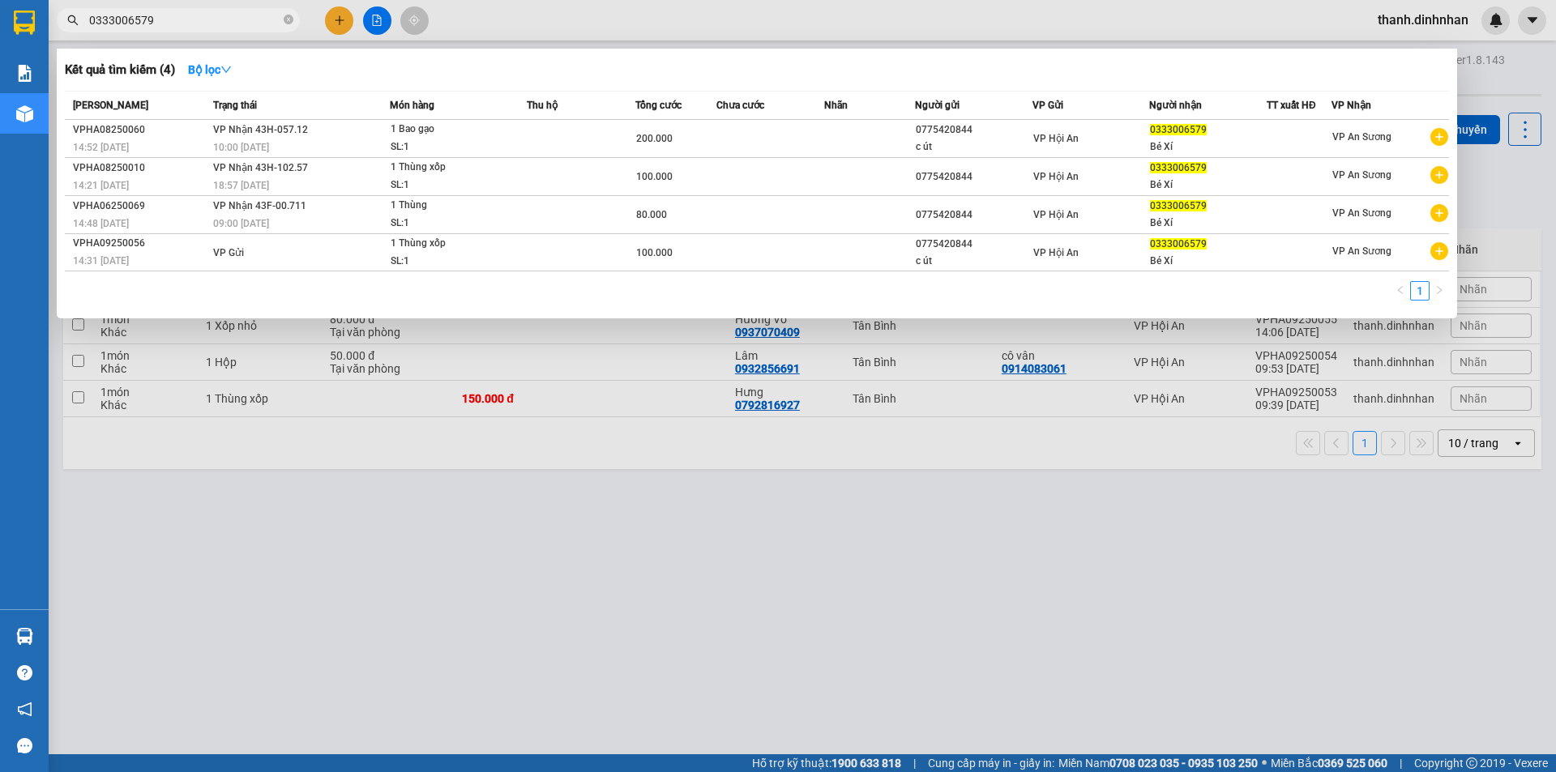
type input "0333006579"
click at [707, 549] on div at bounding box center [778, 386] width 1556 height 772
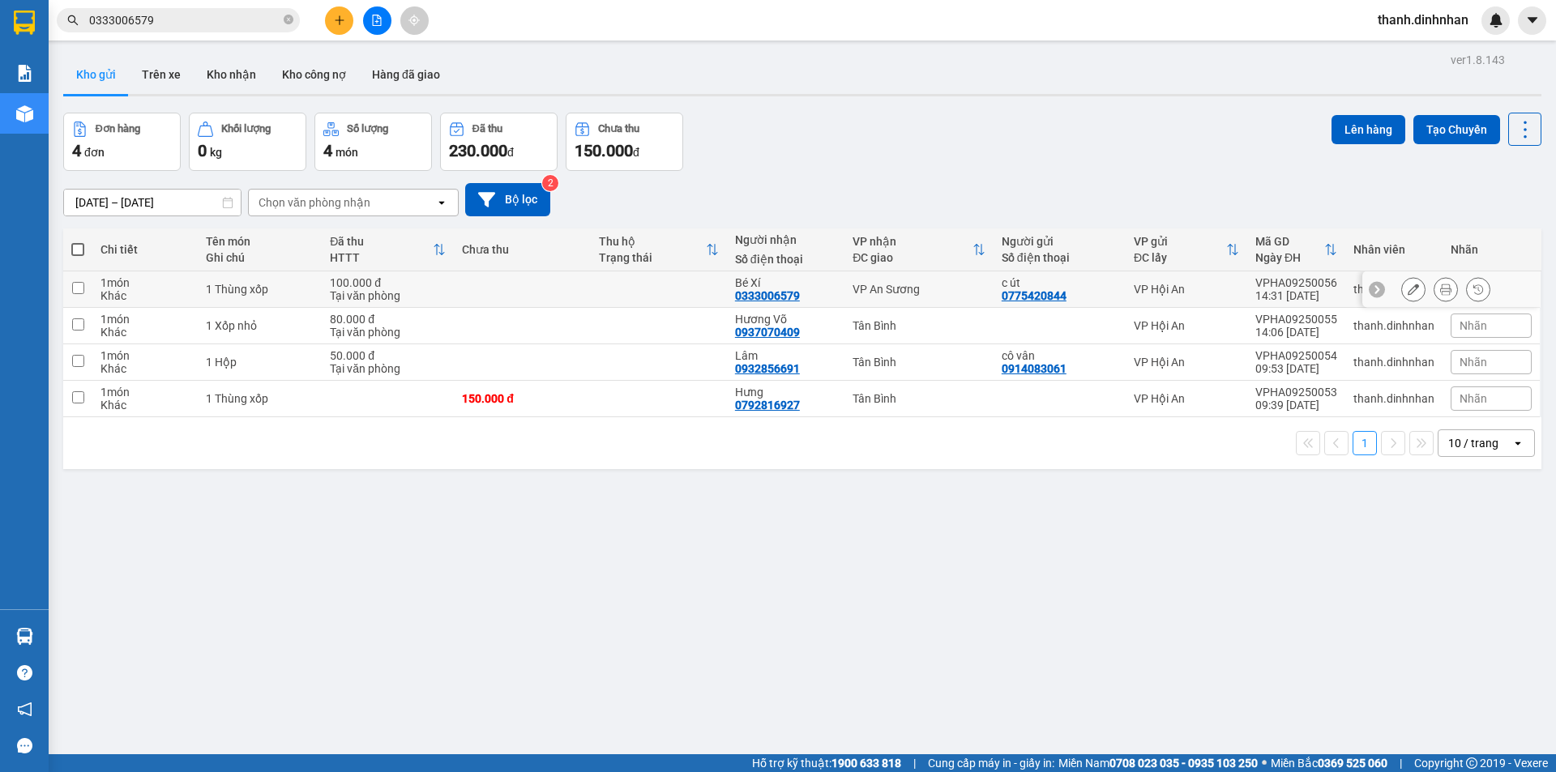
click at [766, 301] on div "0333006579" at bounding box center [767, 295] width 65 height 13
click at [766, 300] on div "0333006579" at bounding box center [767, 295] width 65 height 13
copy div "0333006579"
click at [593, 577] on div "ver 1.8.143 Kho gửi Trên xe Kho nhận Kho công nợ Hàng đã giao Đơn hàng 4 đơn Kh…" at bounding box center [802, 435] width 1491 height 772
